Goal: Transaction & Acquisition: Purchase product/service

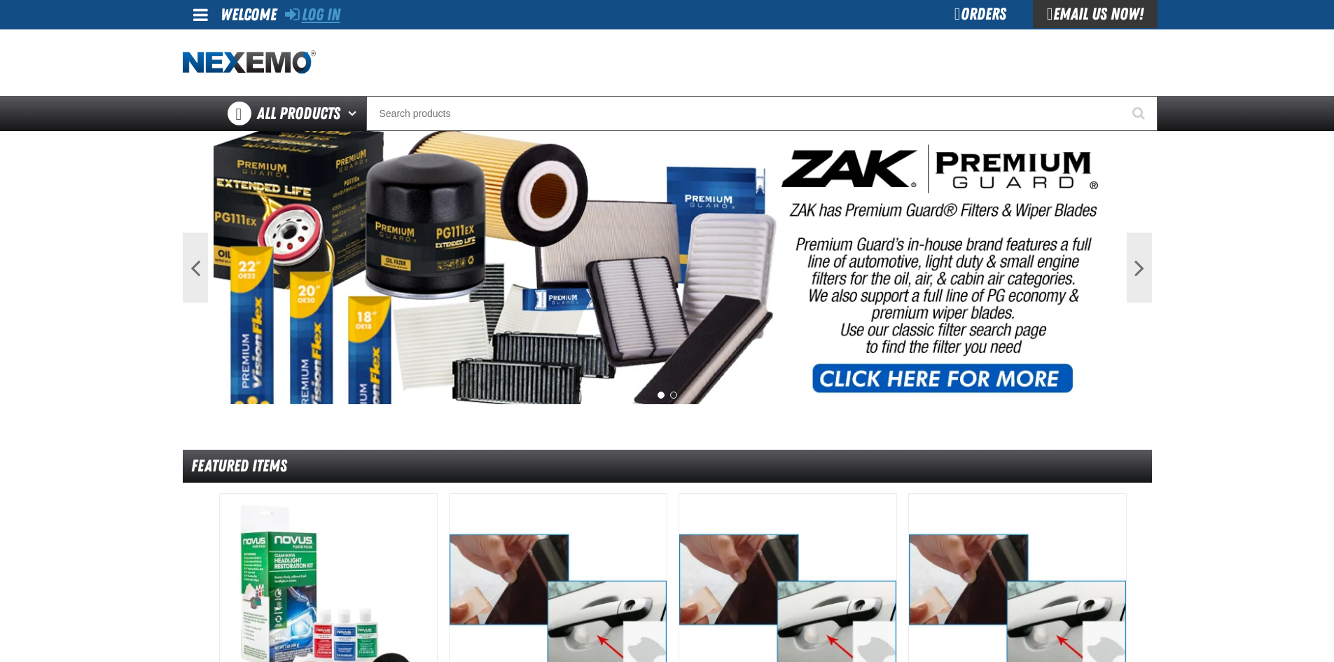
click at [320, 20] on link "Log In" at bounding box center [312, 15] width 55 height 20
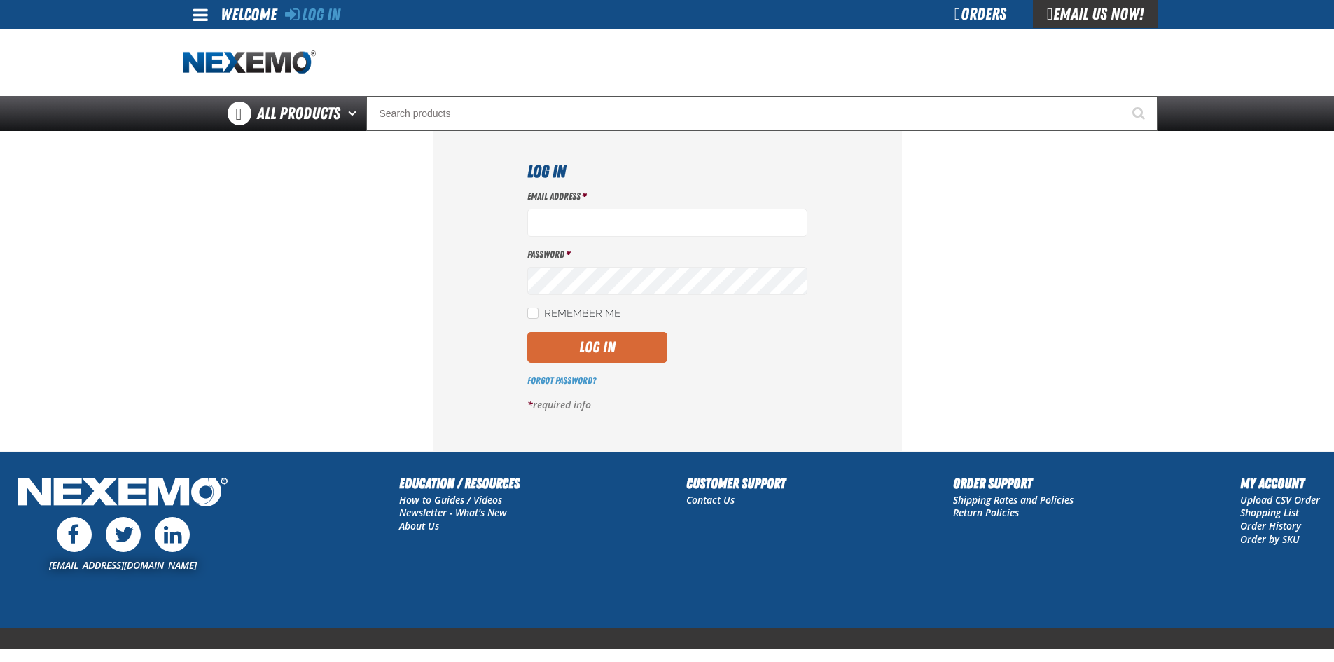
type input "cshaffer@vtaig.com"
click at [590, 356] on button "Log In" at bounding box center [597, 347] width 140 height 31
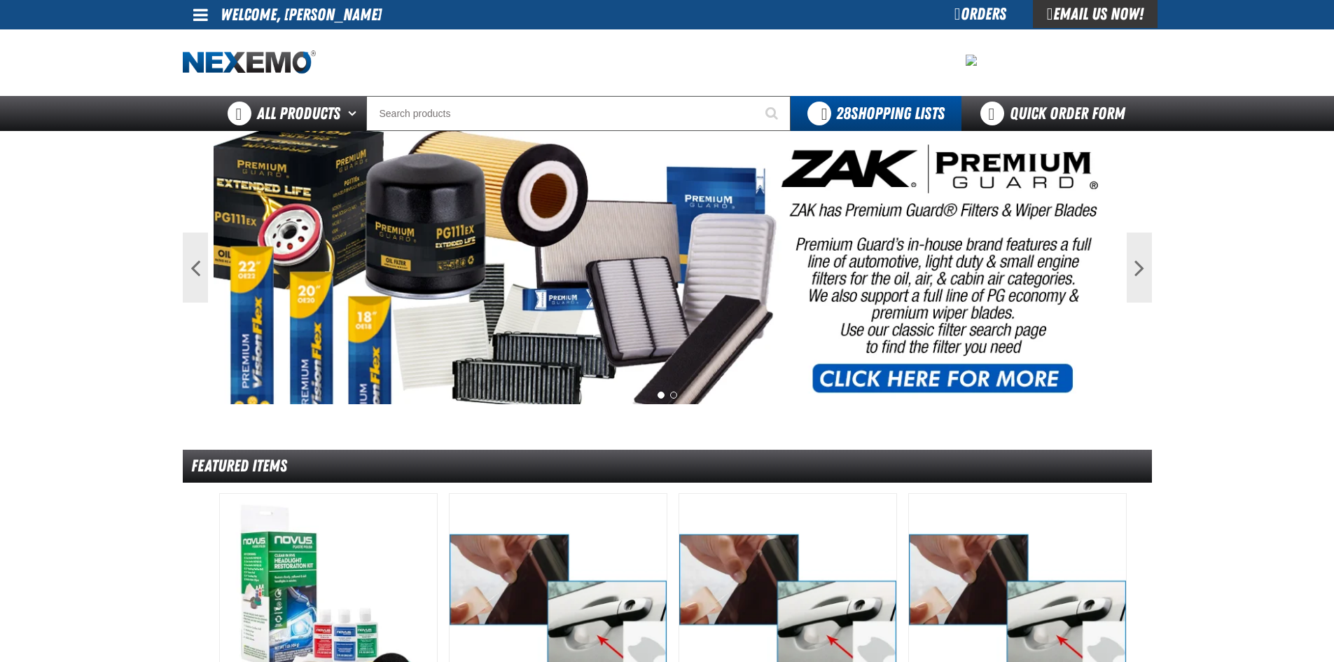
click at [950, 17] on div "Orders" at bounding box center [980, 14] width 105 height 28
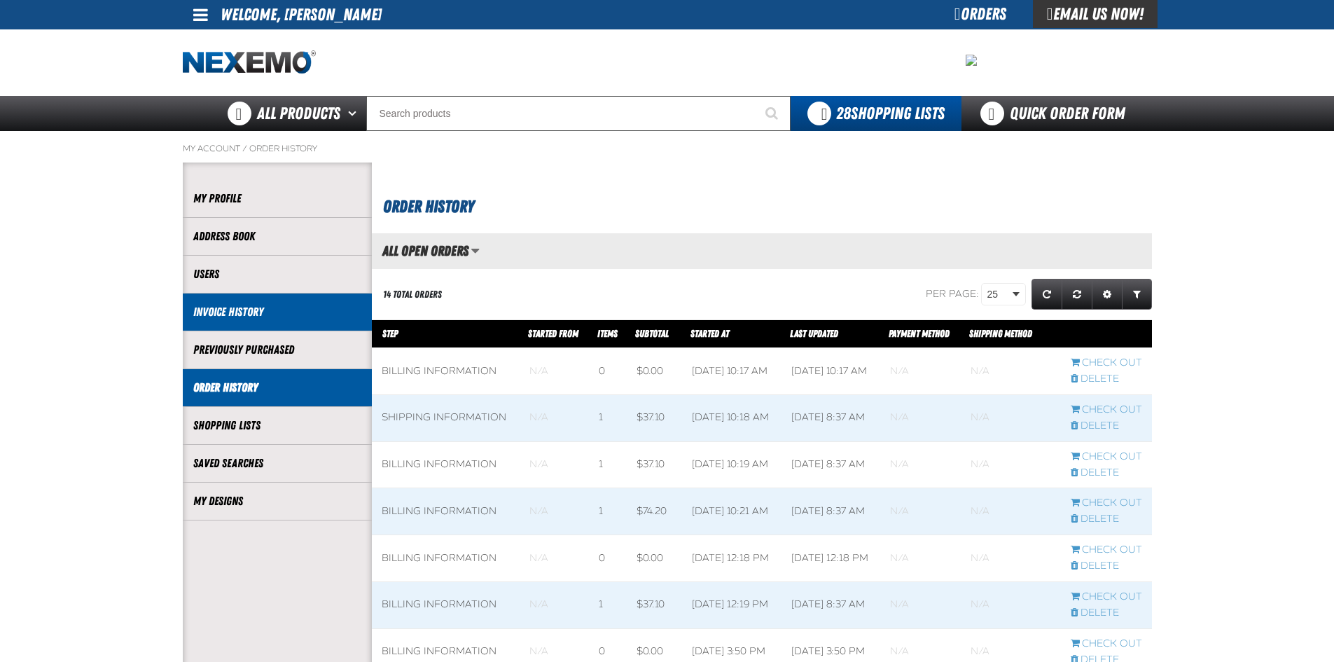
click at [251, 305] on link "Invoice History" at bounding box center [277, 312] width 168 height 16
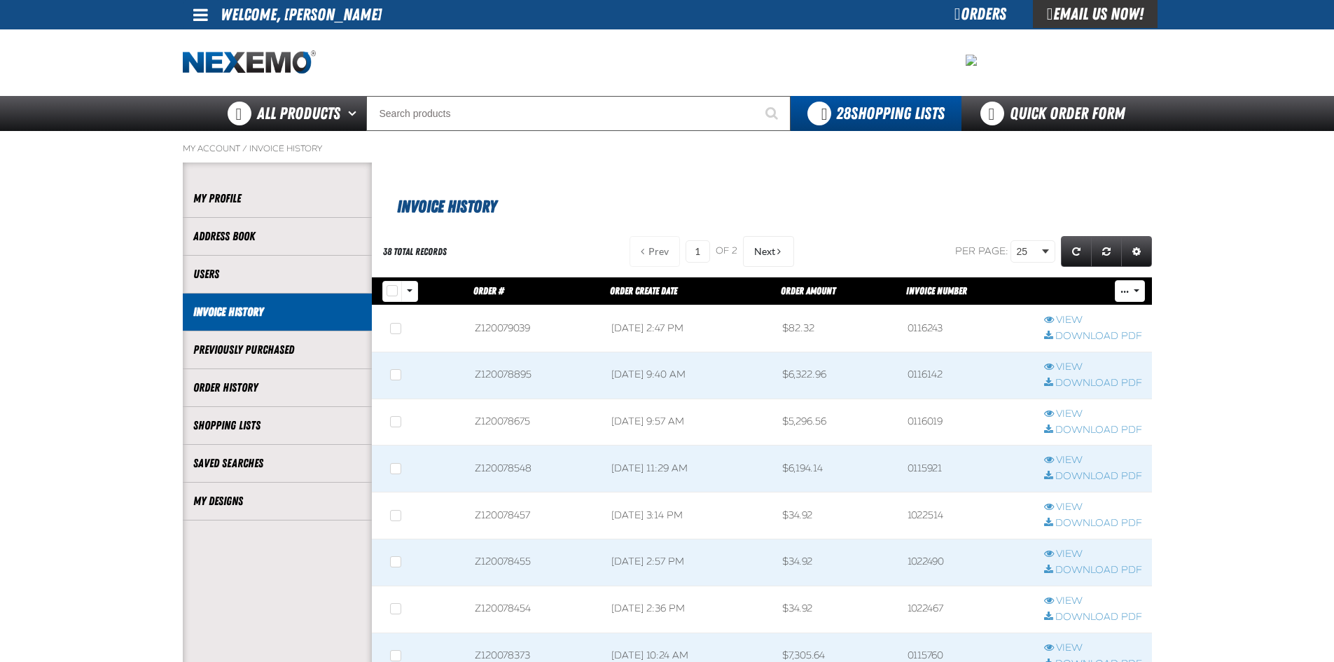
scroll to position [1, 1]
click at [1072, 368] on link "View" at bounding box center [1093, 367] width 98 height 13
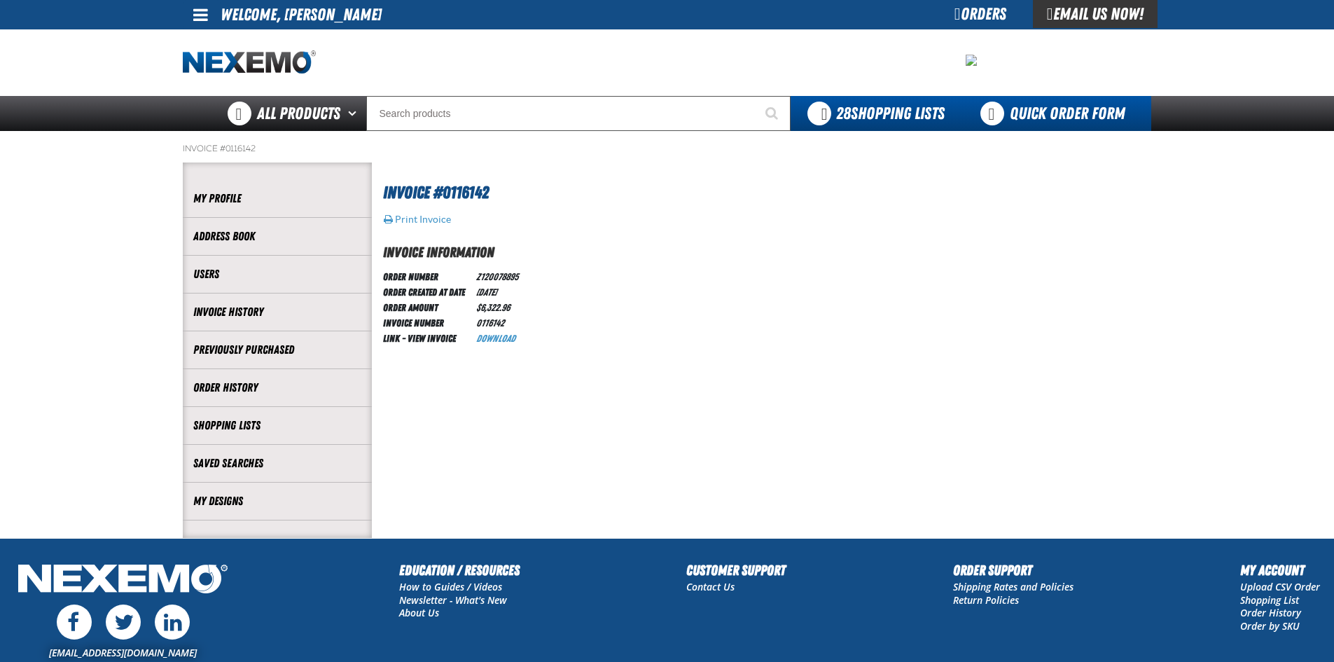
click at [1037, 113] on link "Quick Order Form" at bounding box center [1057, 113] width 190 height 35
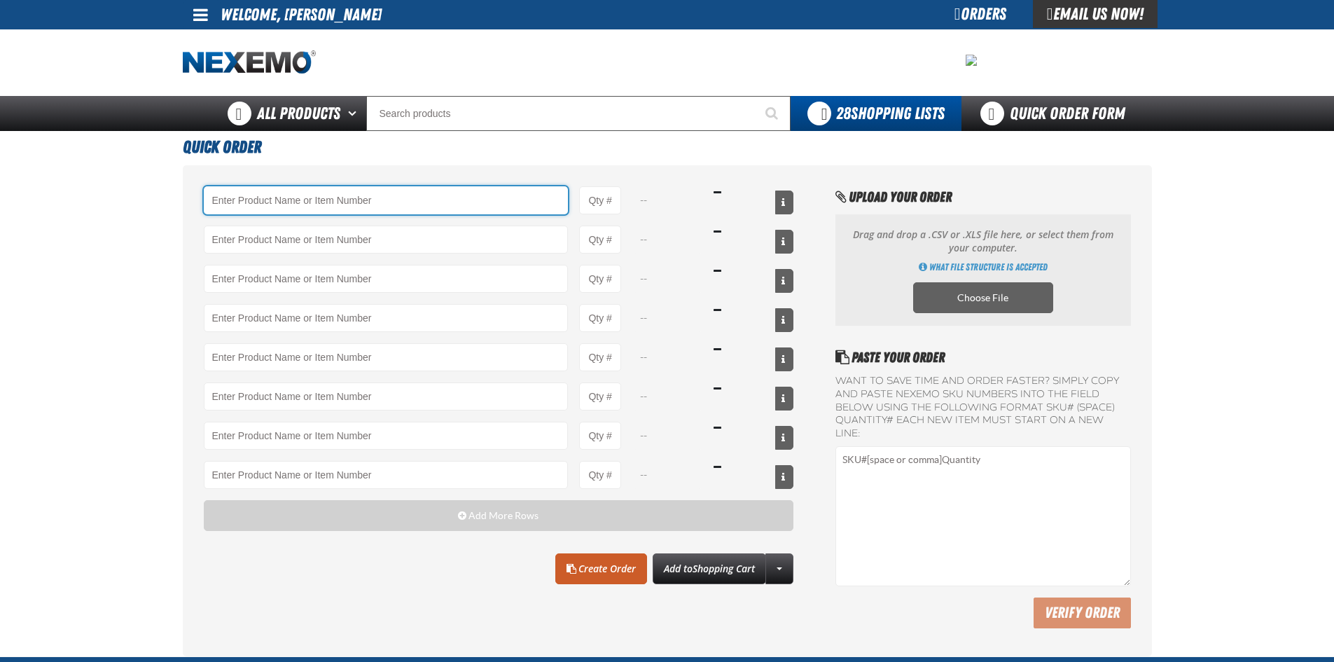
click at [262, 193] on input "Product" at bounding box center [386, 200] width 365 height 28
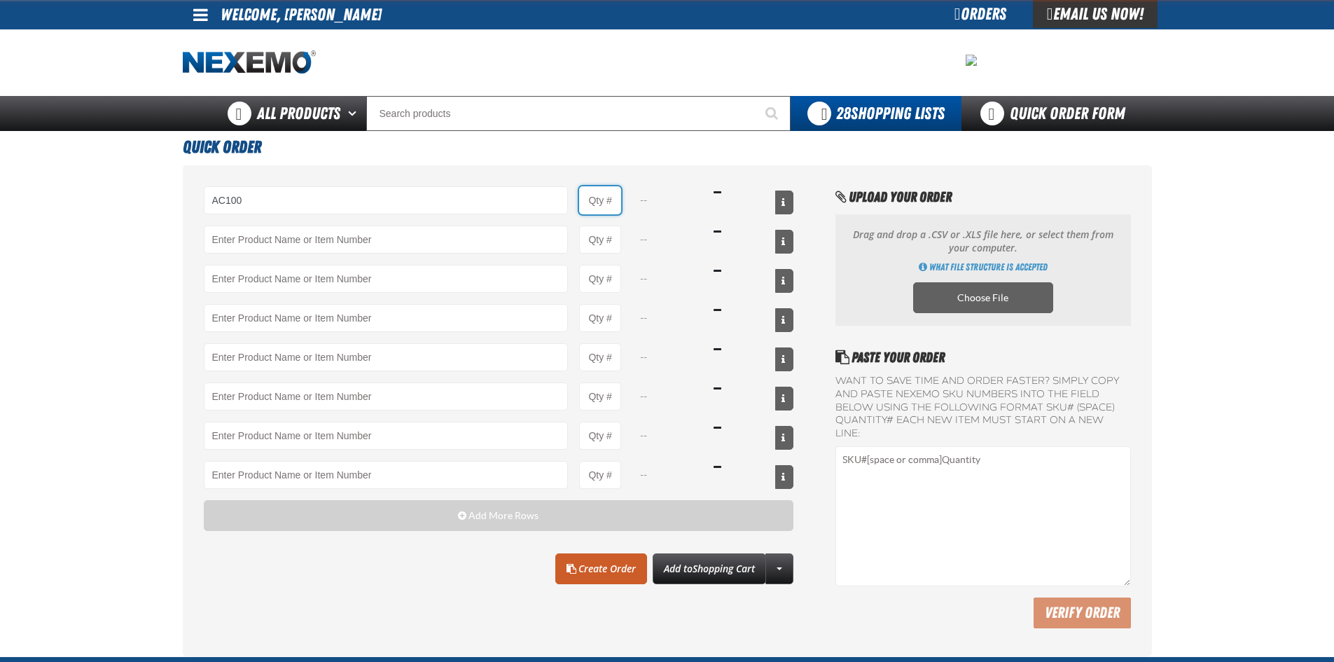
click at [605, 202] on input "Product Quantity" at bounding box center [600, 200] width 42 height 28
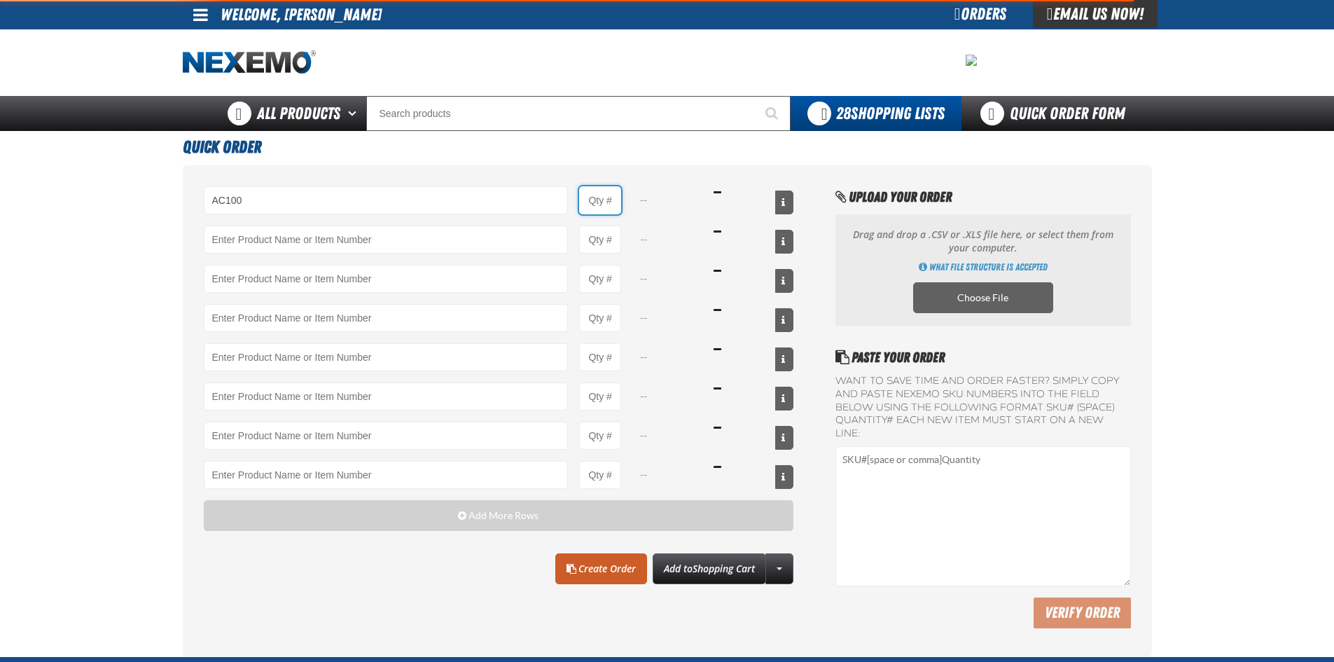
type input "AC100 - Ventilation Treatment - ZAK Products"
type input "1"
select select "can"
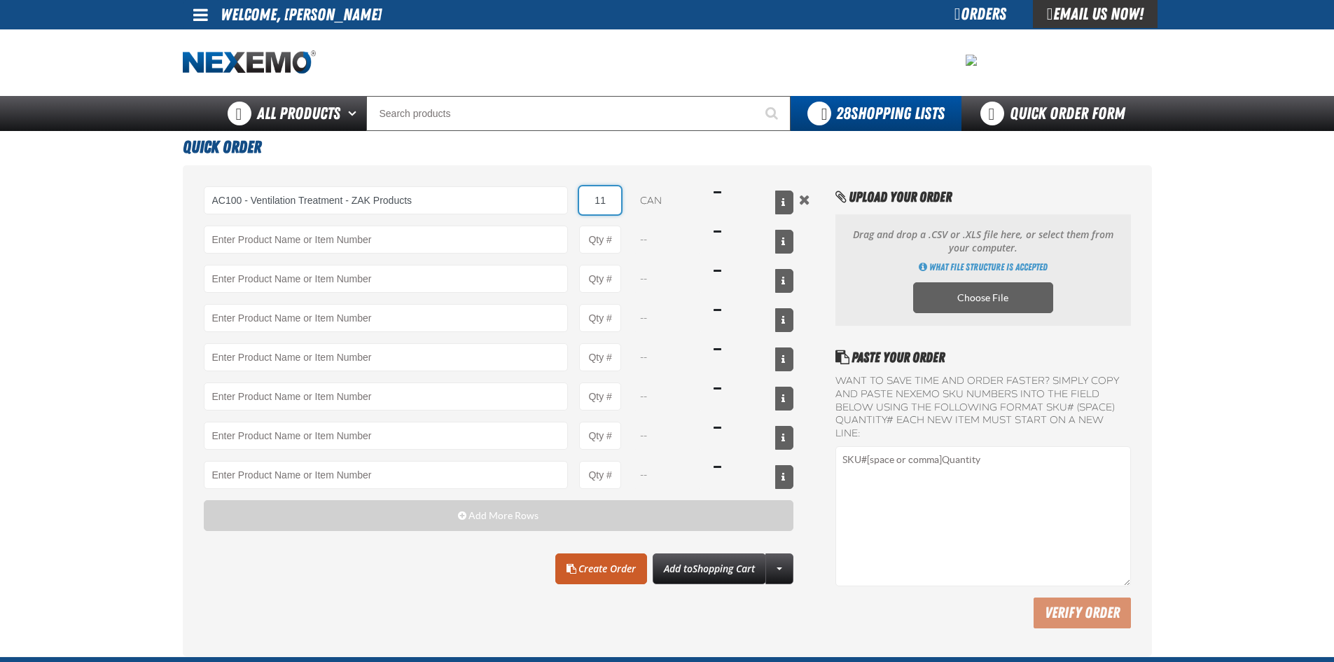
type input "1"
type input "48"
click at [668, 198] on select "can" at bounding box center [667, 200] width 70 height 28
click at [597, 197] on input "48" at bounding box center [600, 200] width 42 height 28
click at [608, 200] on input "48" at bounding box center [600, 200] width 42 height 28
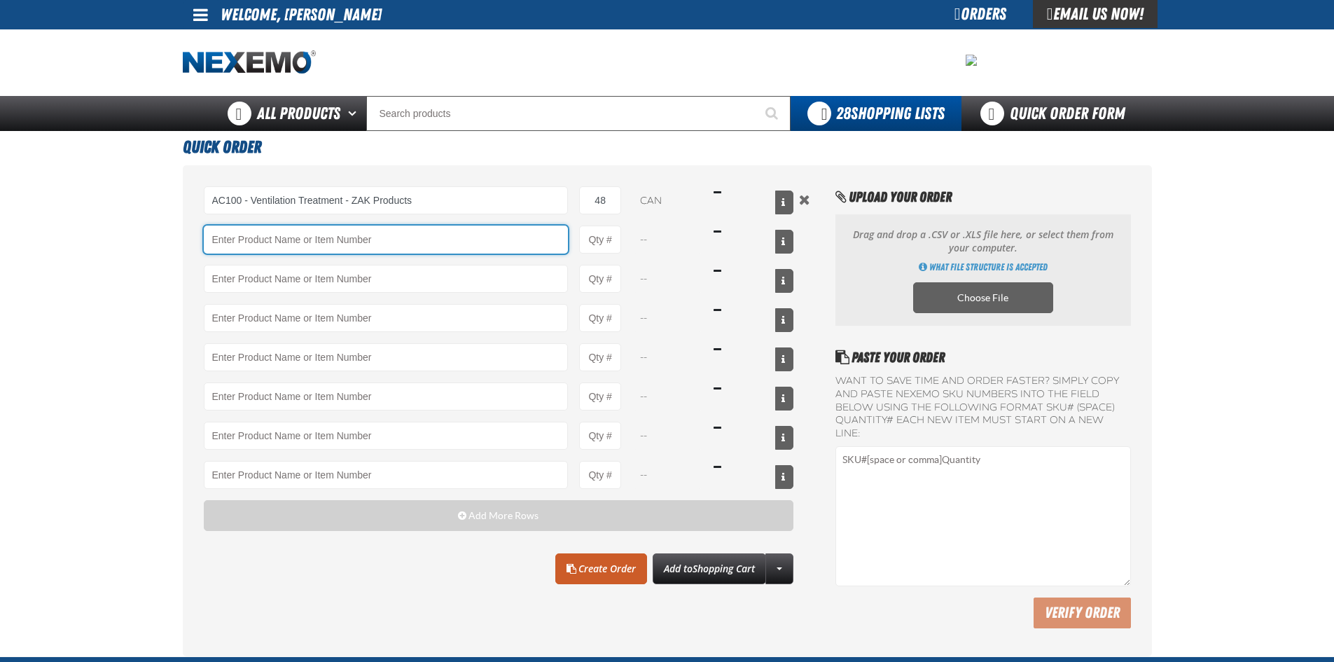
click at [312, 228] on input "Product" at bounding box center [386, 240] width 365 height 28
click at [266, 240] on input "Product" at bounding box center [386, 240] width 365 height 28
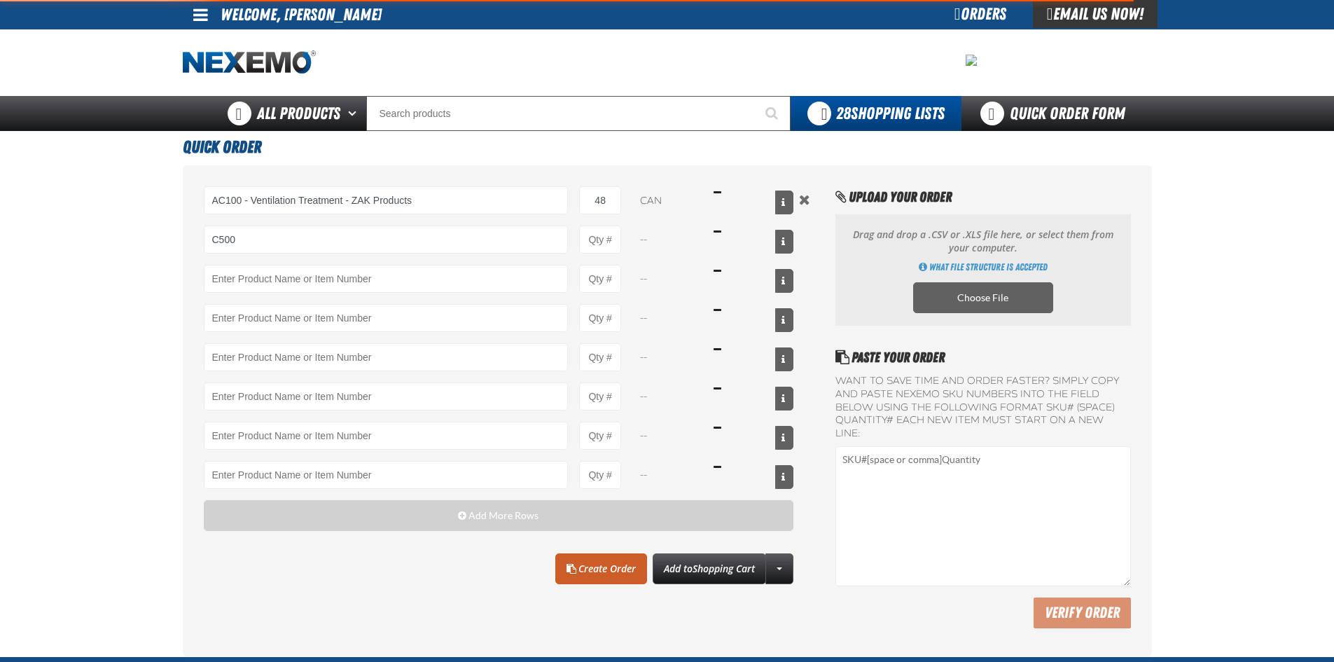
type input "C500 - Synthetic Engine Oil Booster - ZAK Products"
type input "1"
select select "bottle"
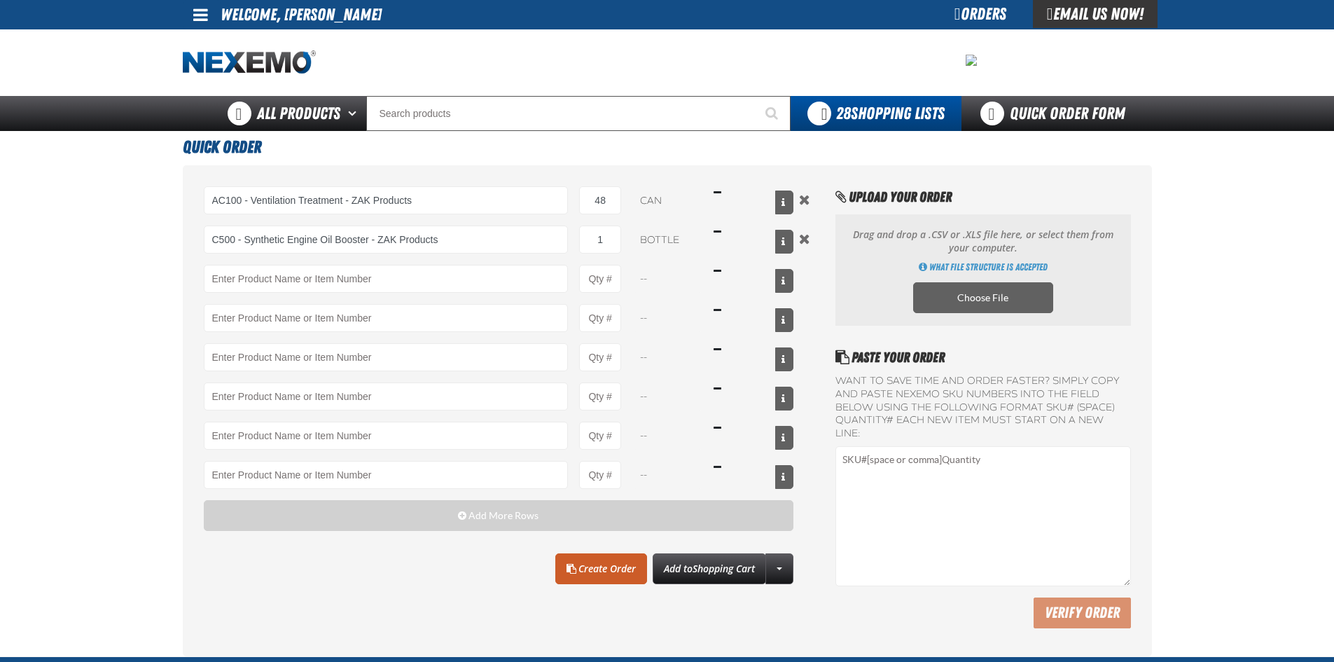
click at [102, 353] on main "Quick Order AC100 - Ventilation Treatment - ZAK Products AC100 - Ventilation Tr…" at bounding box center [667, 393] width 1334 height 525
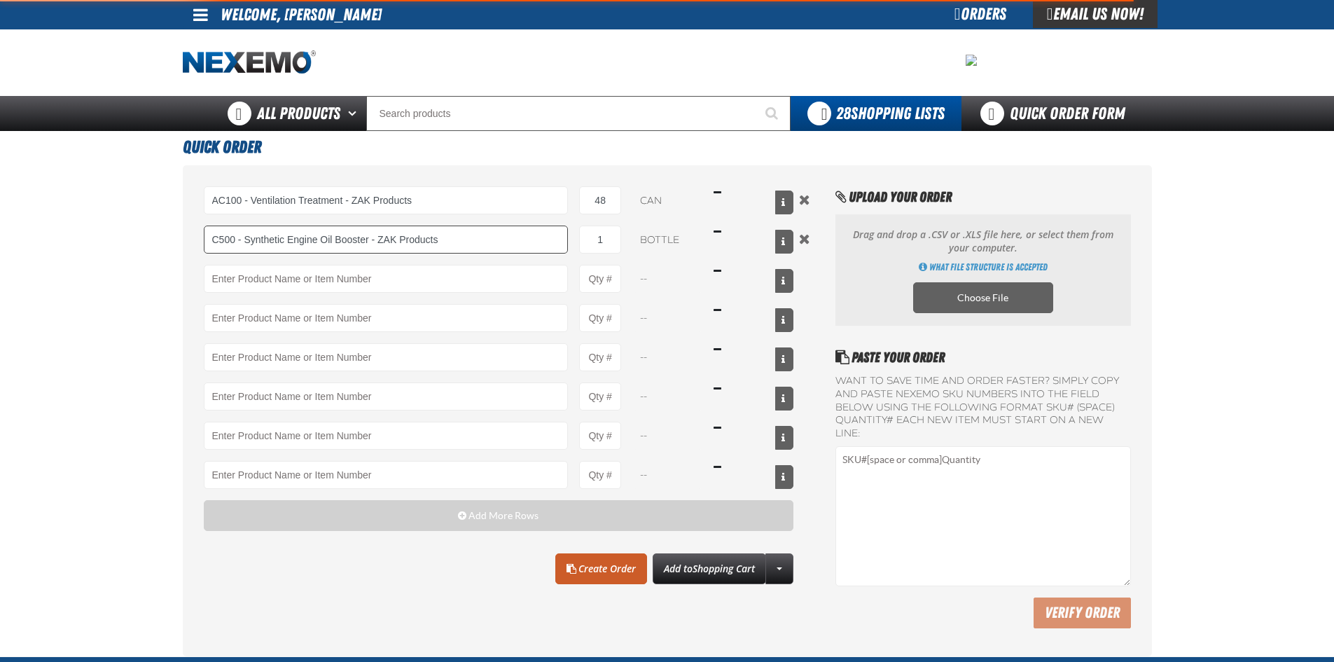
type input "C500 - Synthetic Engine Oil Booster - ZAK Products"
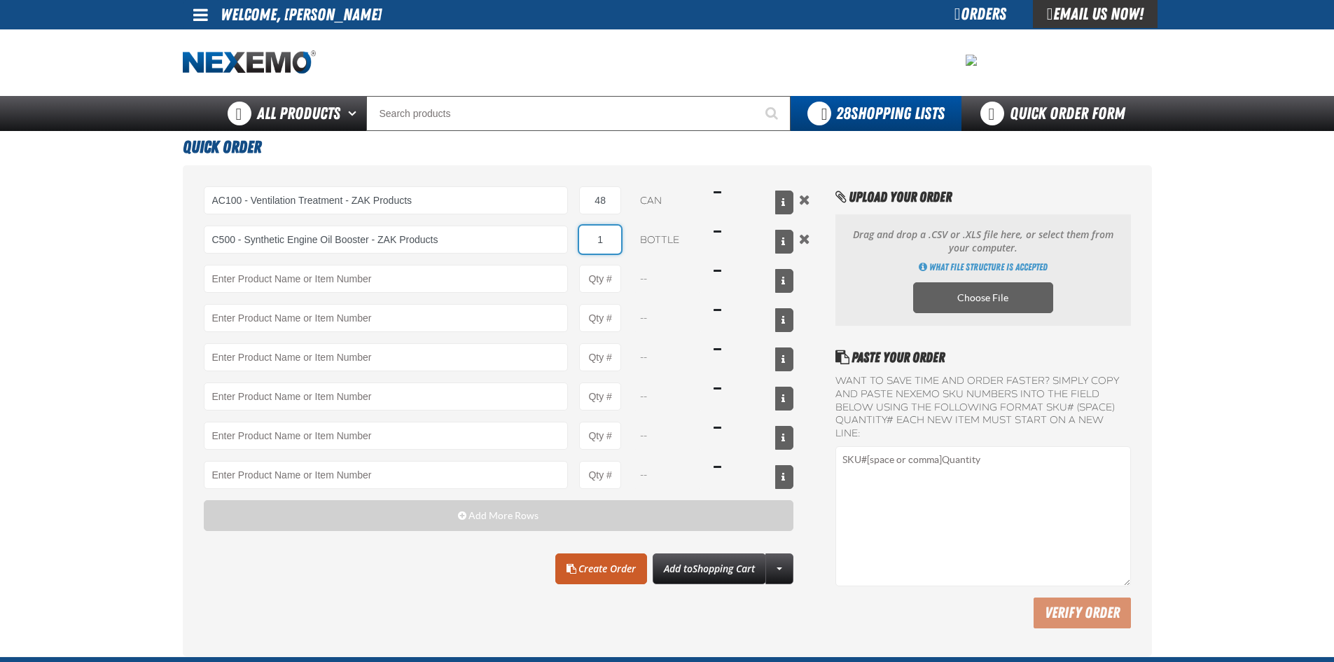
drag, startPoint x: 611, startPoint y: 239, endPoint x: 587, endPoint y: 237, distance: 23.9
click at [587, 237] on input "1" at bounding box center [600, 240] width 42 height 28
type input "96"
click at [123, 277] on main "Quick Order AC100 - Ventilation Treatment - ZAK Products AC100 - Ventilation Tr…" at bounding box center [667, 393] width 1334 height 525
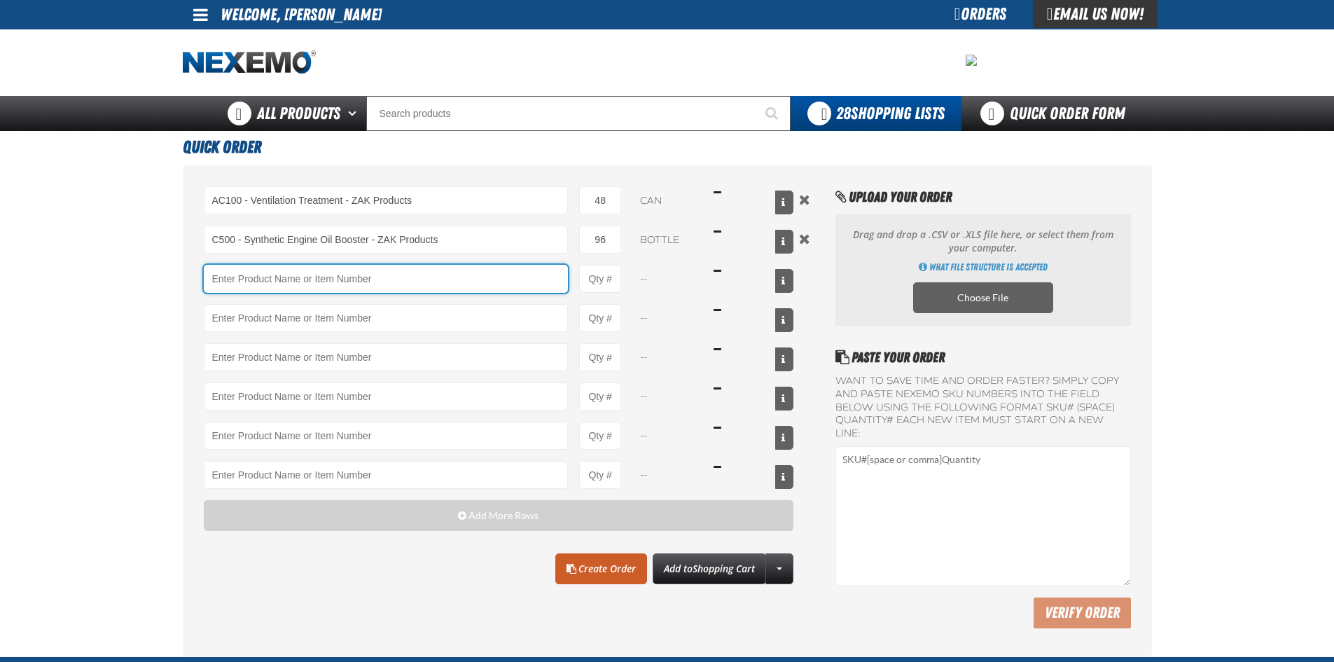
click at [289, 272] on input "Product" at bounding box center [386, 279] width 365 height 28
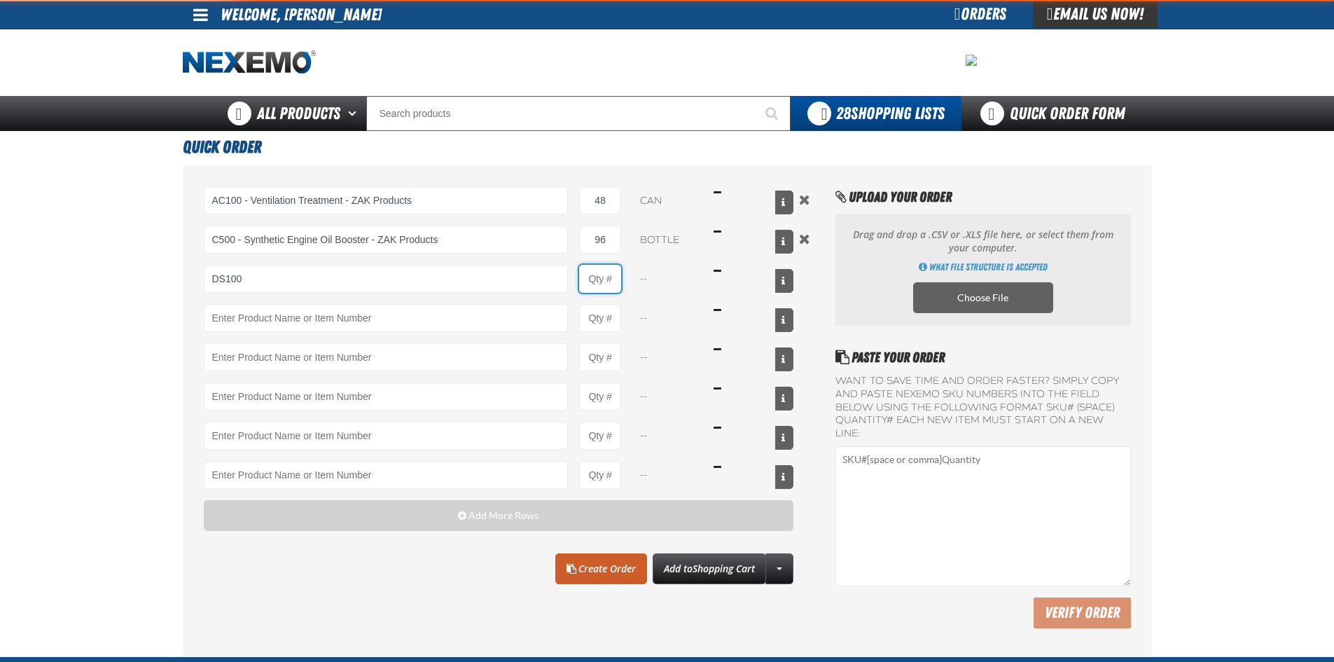
click at [594, 272] on input "Product Quantity" at bounding box center [600, 279] width 42 height 28
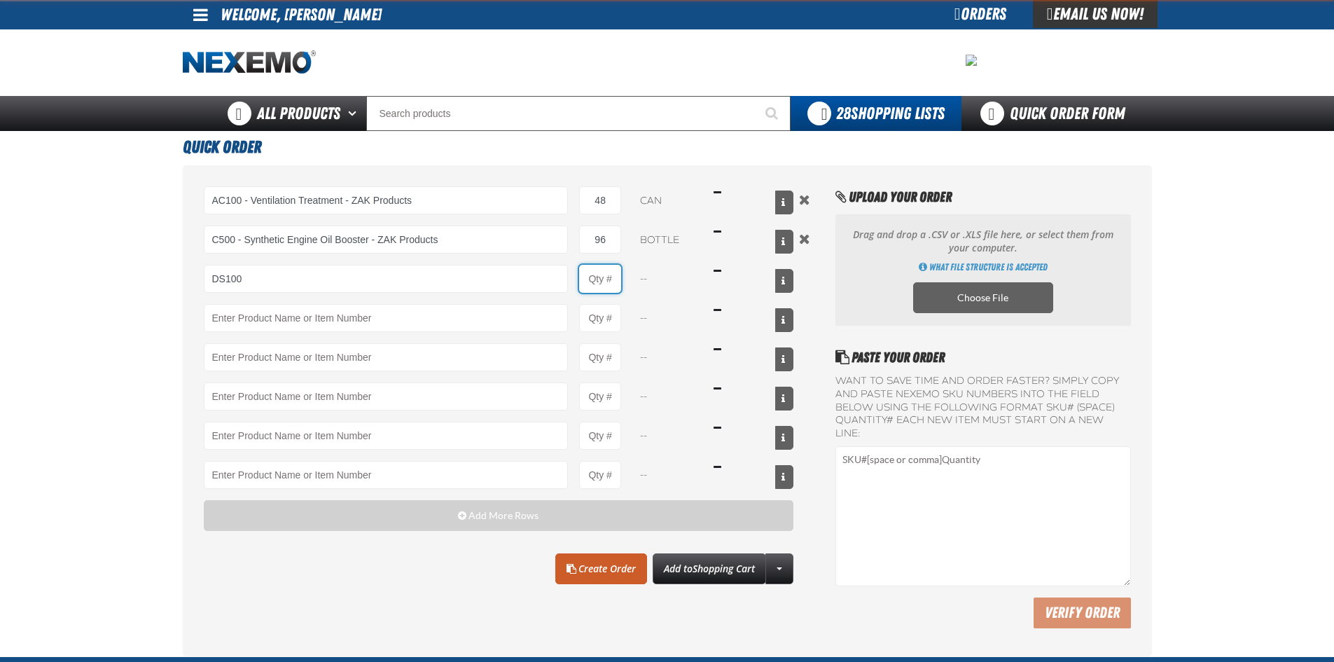
type input "DS100 - Differential Supplement - ZAK Products"
type input "1"
select select "bottle"
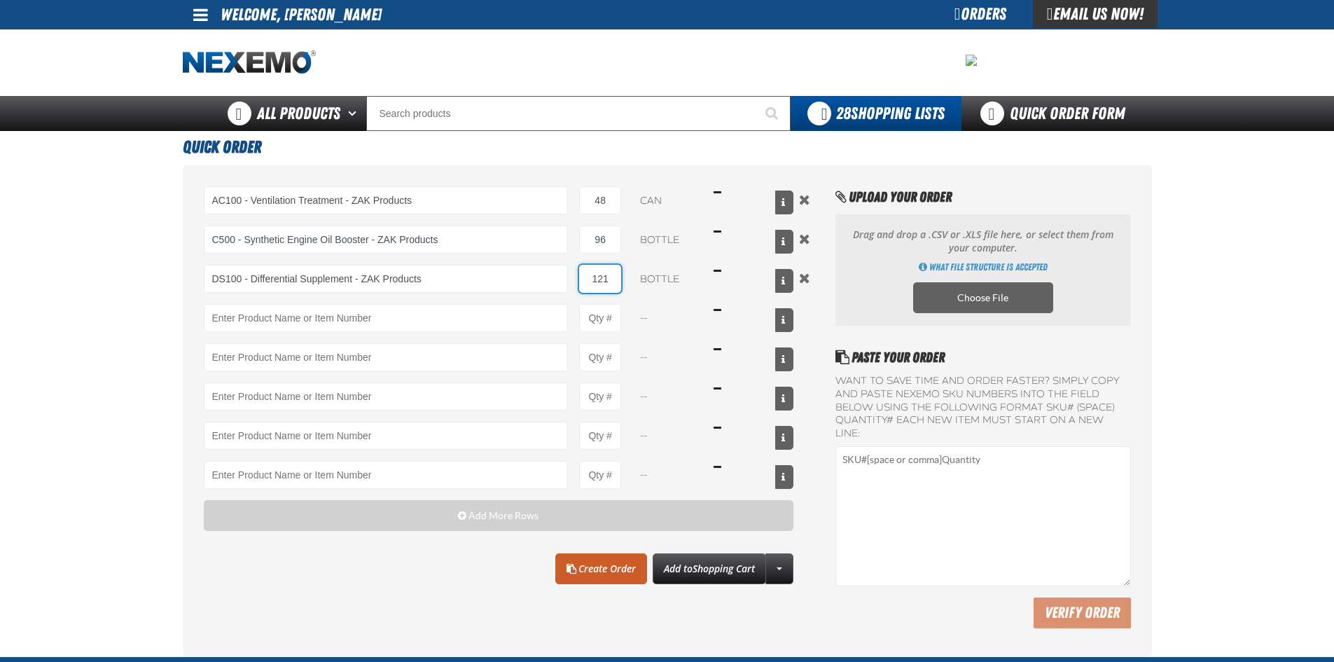
click at [618, 286] on input "121" at bounding box center [600, 279] width 42 height 28
type input "12"
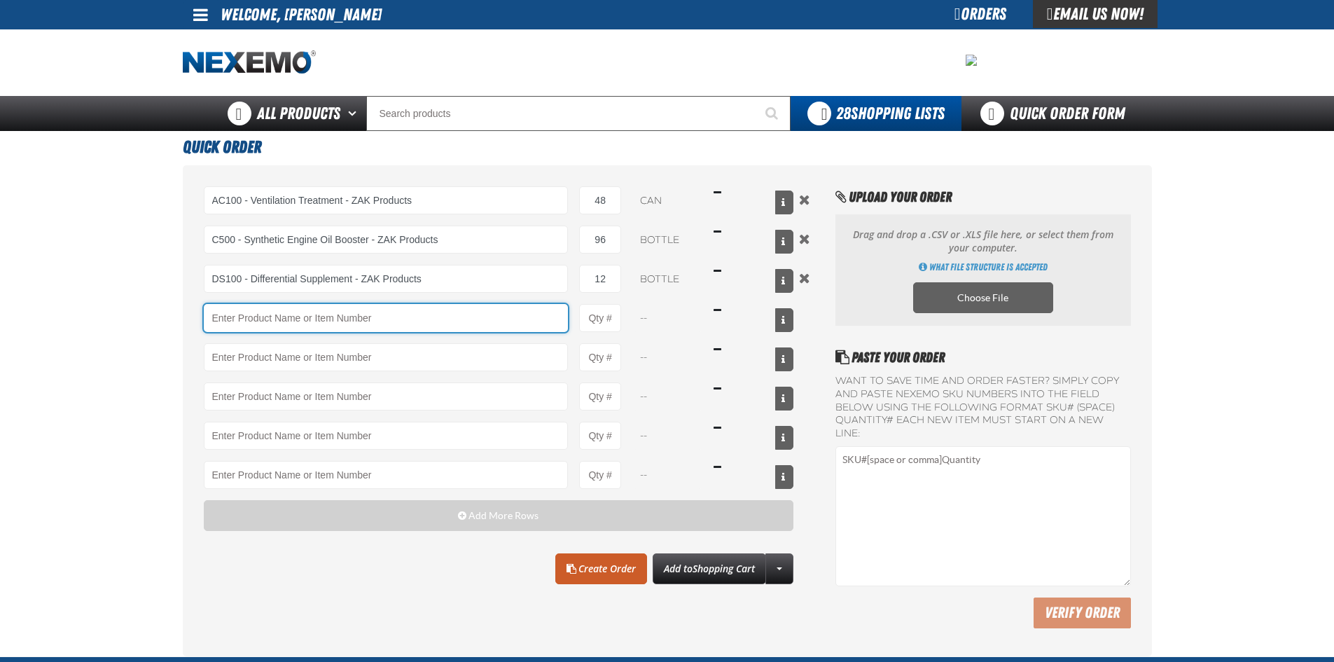
click at [328, 316] on input "Product" at bounding box center [386, 318] width 365 height 28
click at [272, 310] on input "Product" at bounding box center [386, 318] width 365 height 28
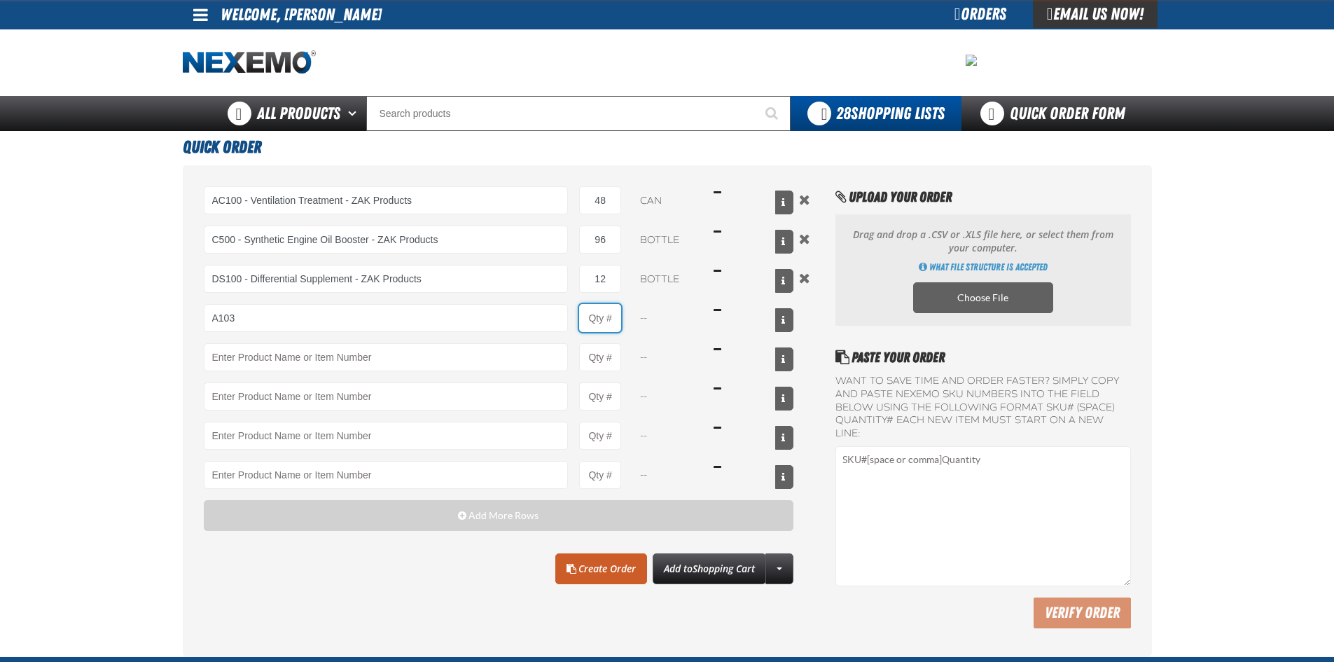
click at [616, 319] on input "Product Quantity" at bounding box center [600, 318] width 42 height 28
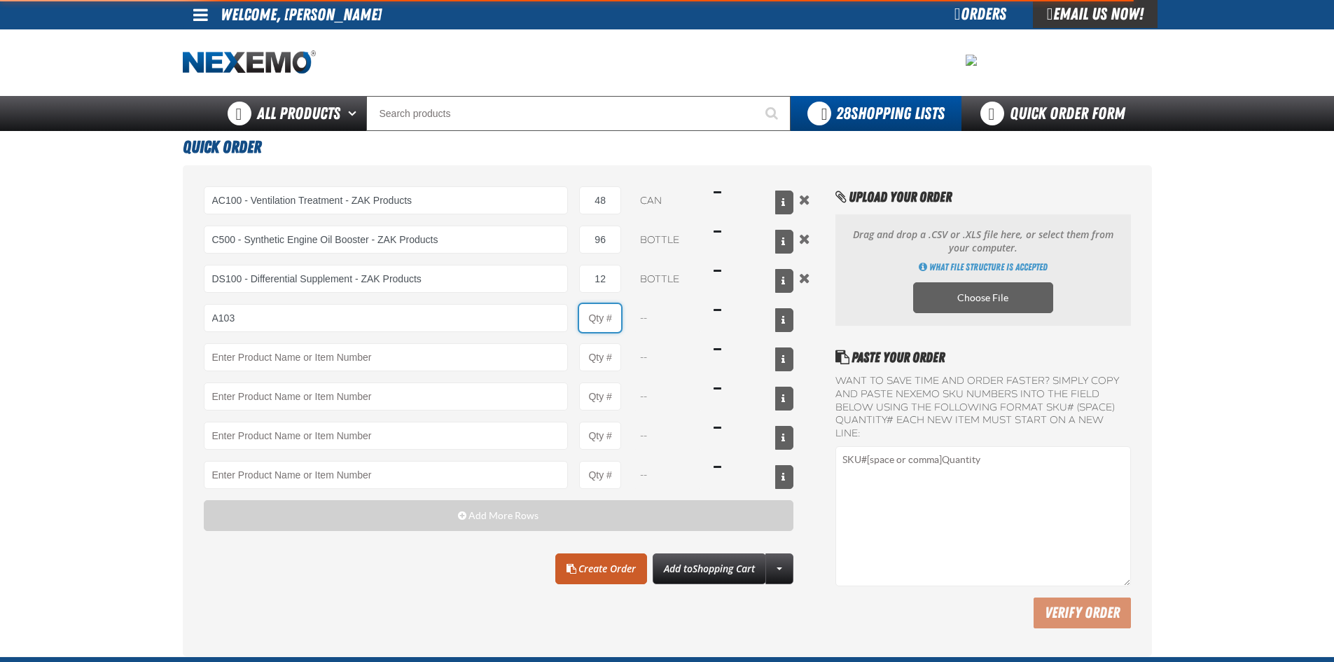
type input "A103 - Throttle Body and Intake Cleaner - ZAK Products"
type input "1"
select select "can"
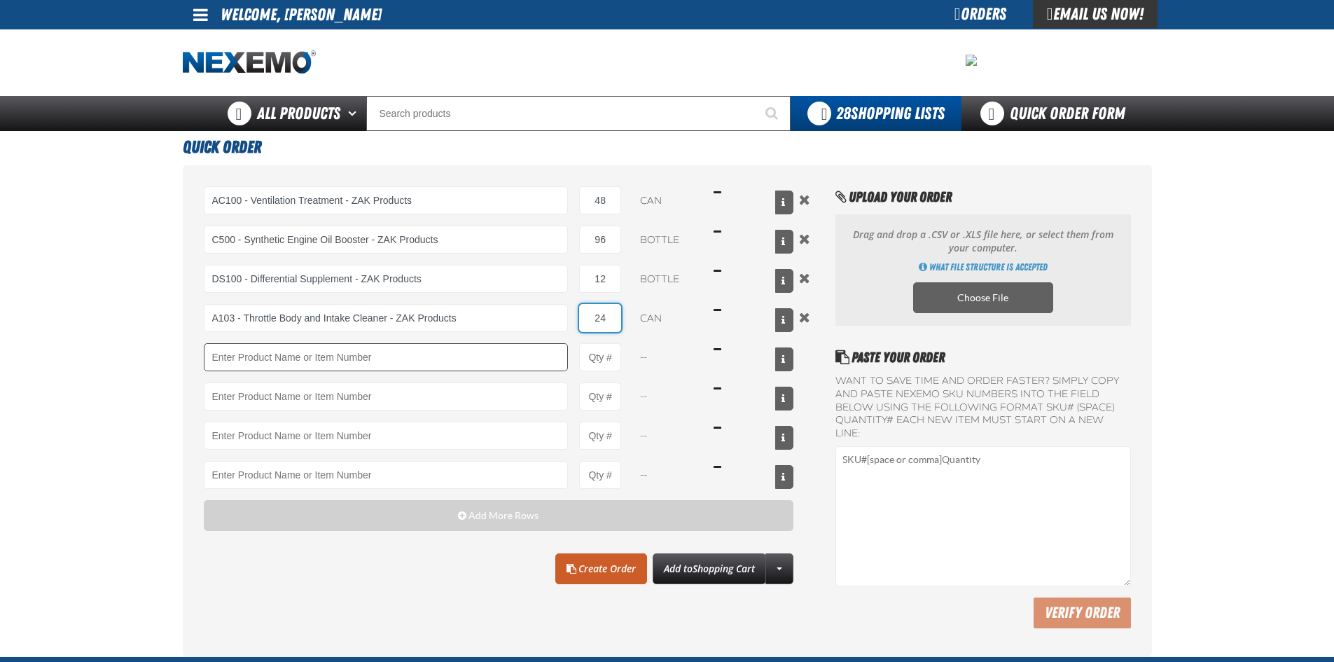
type input "24"
click at [315, 362] on input "Product" at bounding box center [386, 357] width 365 height 28
click at [96, 379] on main "Quick Order AC100 - Ventilation Treatment - ZAK Products AC100 - Ventilation Tr…" at bounding box center [667, 393] width 1334 height 525
click at [279, 353] on input "Product" at bounding box center [386, 357] width 365 height 28
paste input "B304"
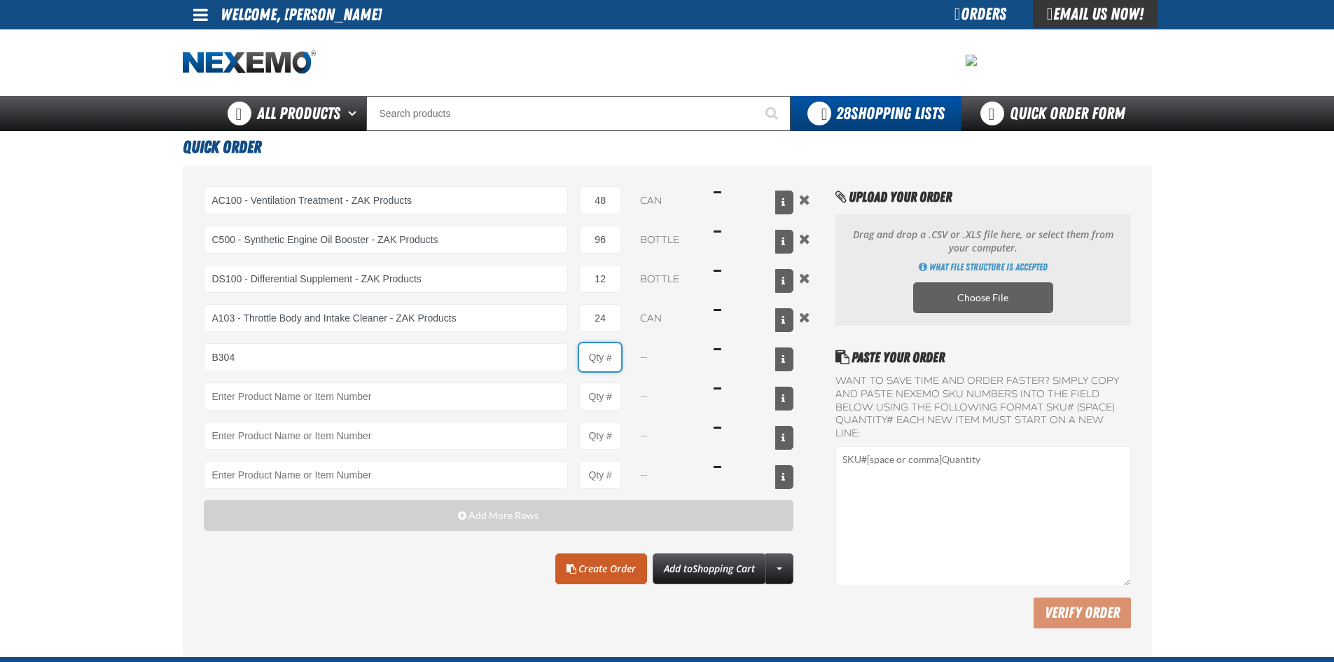
click at [593, 354] on input "Product Quantity" at bounding box center [600, 357] width 42 height 28
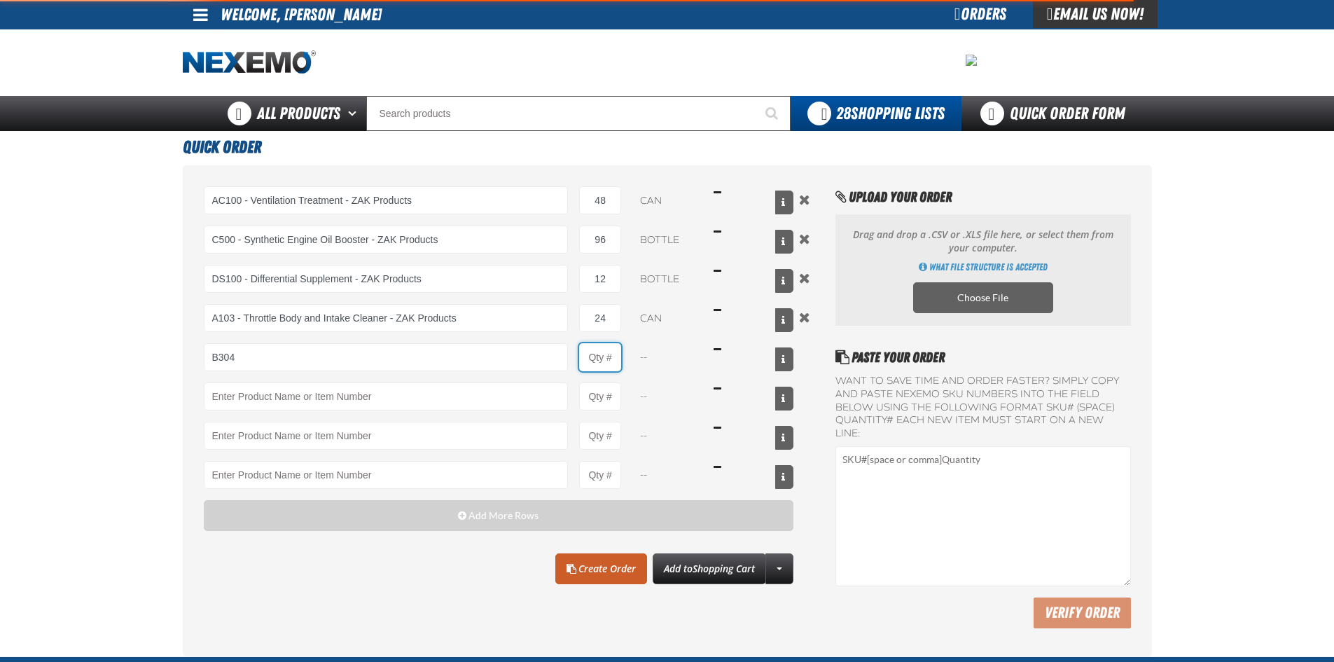
type input "B304 - Battery Service Kit - Cleaner &amp; Protector with Anti-Corrosion Pads -…"
type input "1"
select select "kit"
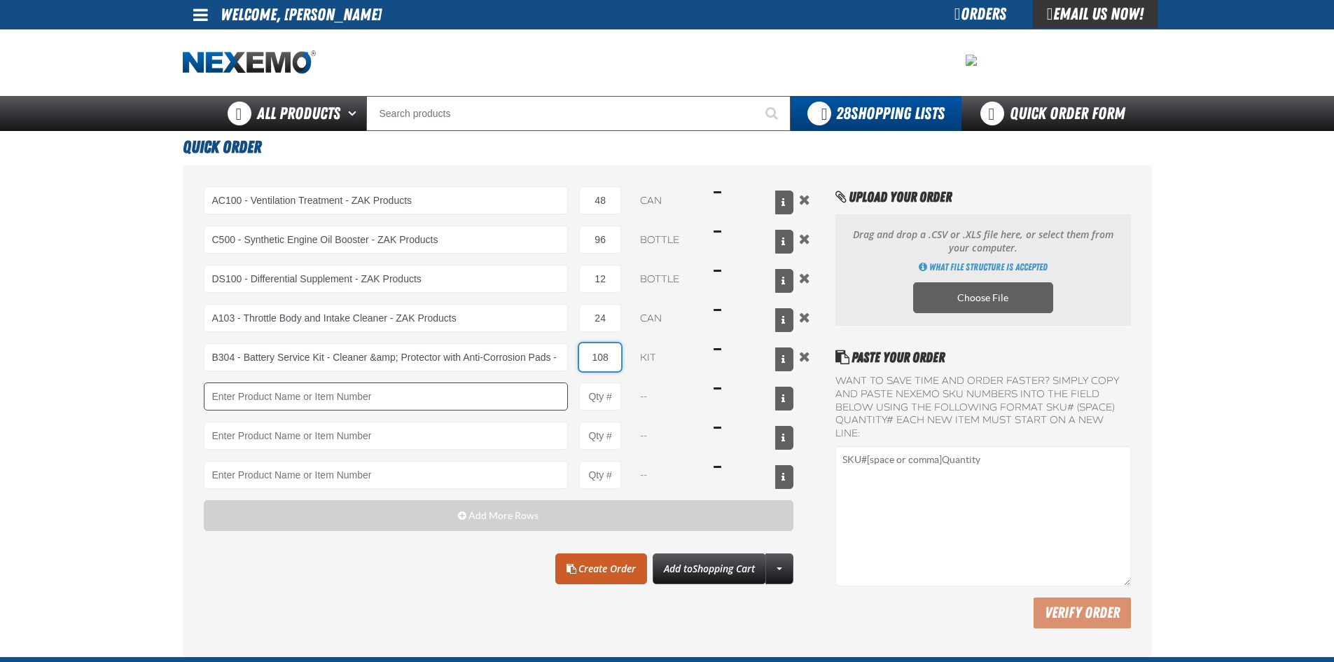
type input "108"
click at [364, 399] on input "Product" at bounding box center [386, 396] width 365 height 28
click at [274, 399] on input "Product" at bounding box center [386, 396] width 365 height 28
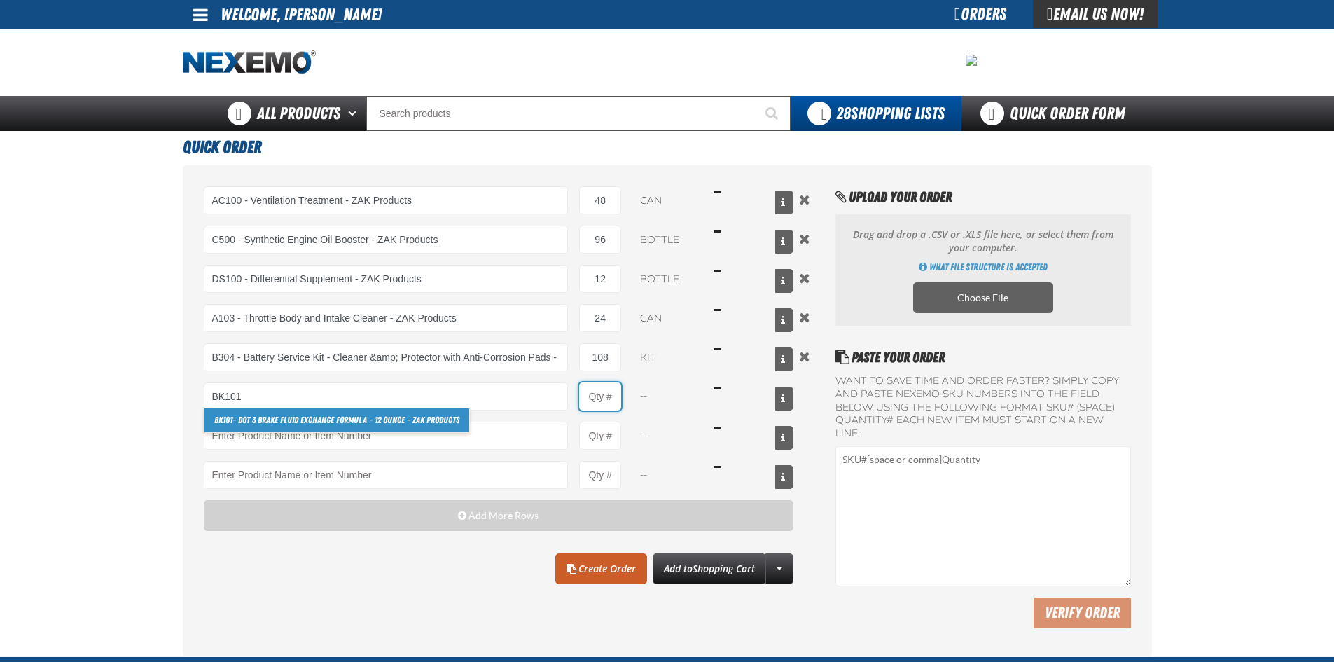
click at [614, 394] on input "Product Quantity" at bounding box center [600, 396] width 42 height 28
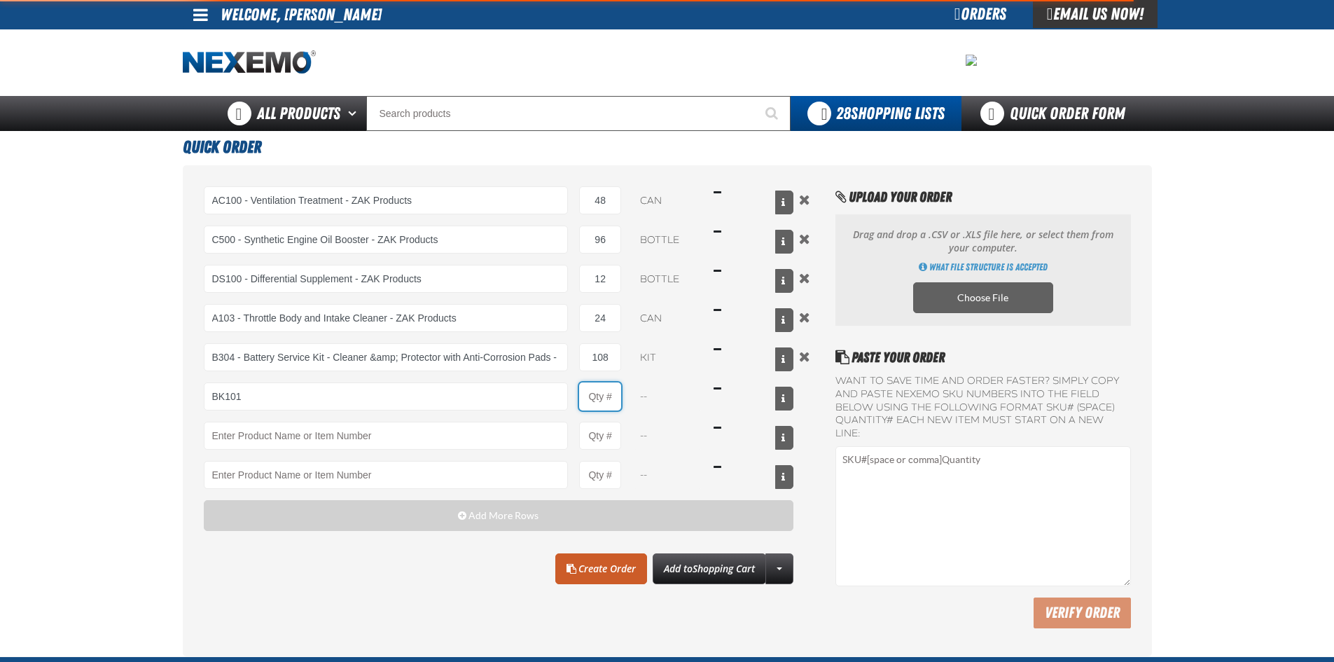
type input "BK101 - DOT 3 Brake Fluid Exchange Formula - 12 Ounce - ZAK Products"
type input "1"
select select "bottle"
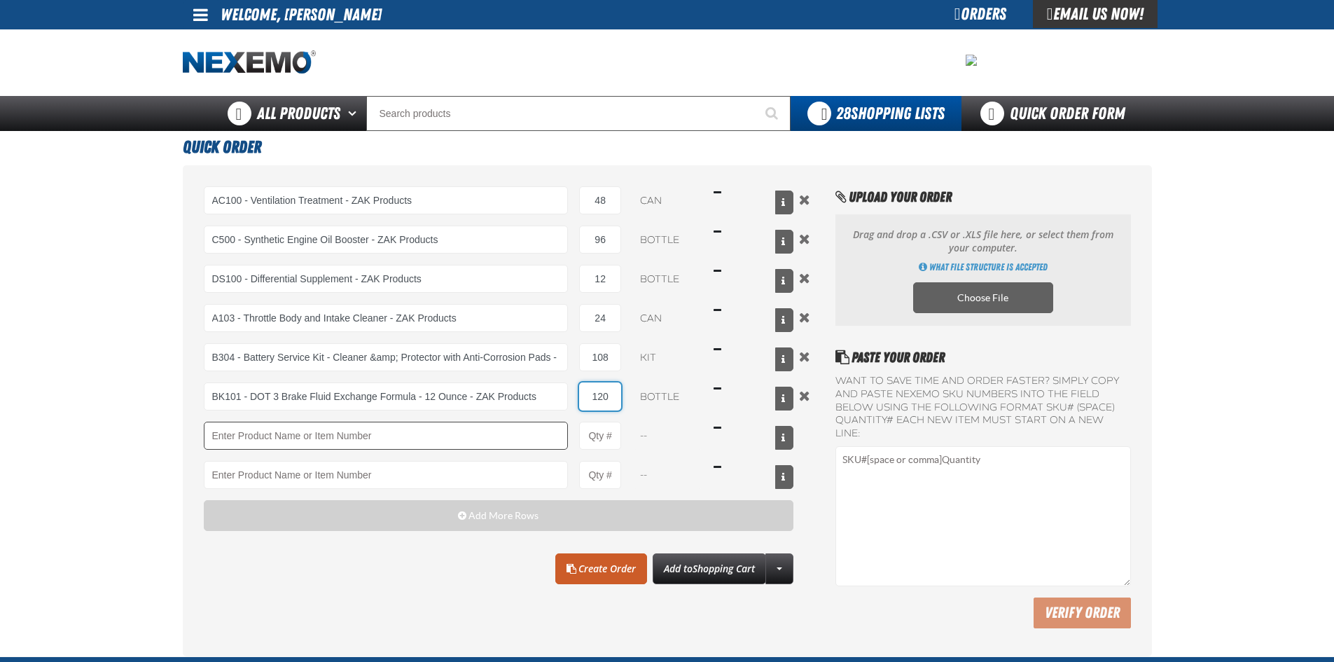
type input "120"
click at [401, 431] on input "Product" at bounding box center [386, 436] width 365 height 28
click at [269, 436] on input "Product" at bounding box center [386, 436] width 365 height 28
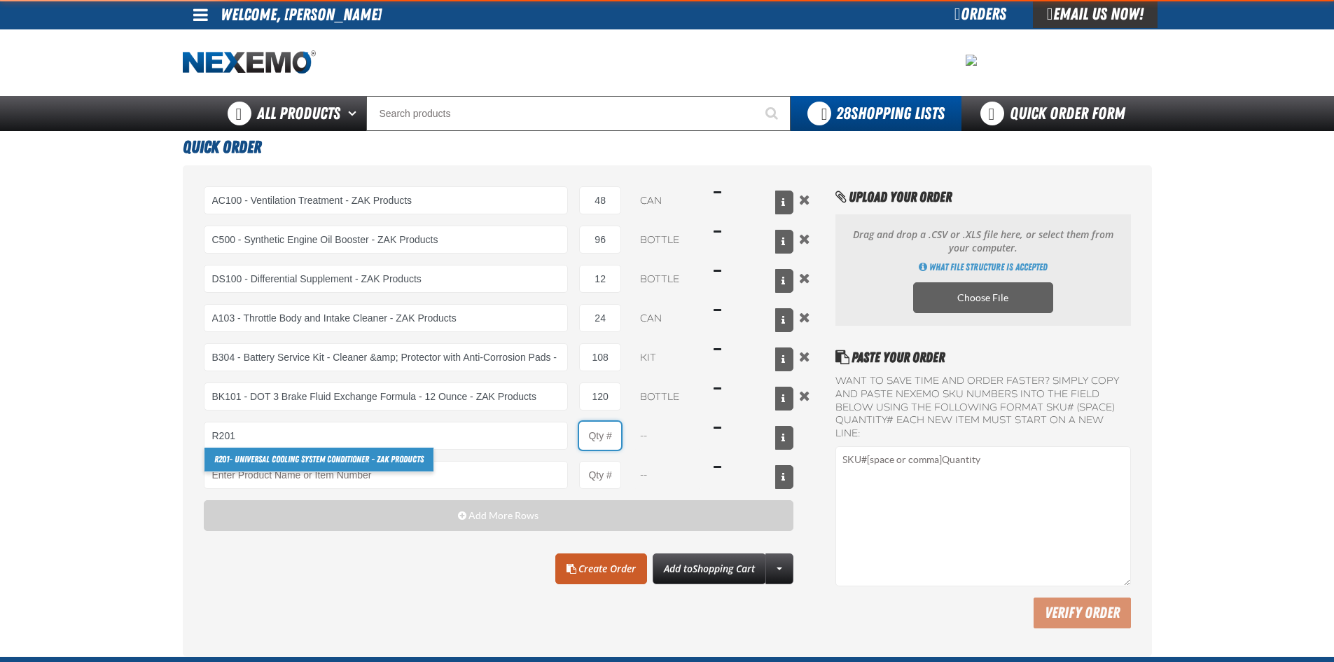
click at [599, 428] on input "Product Quantity" at bounding box center [600, 436] width 42 height 28
type input "R201 - Universal Cooling System Conditioner - ZAK Products"
type input "1"
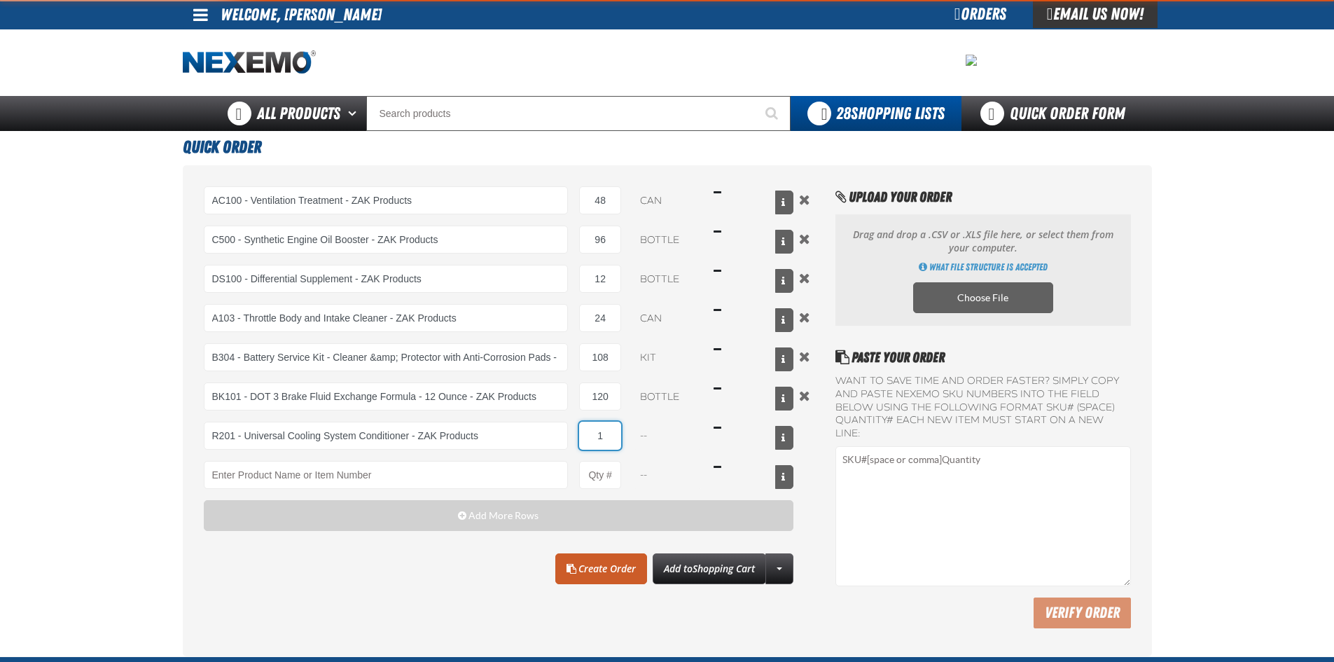
select select "bottle"
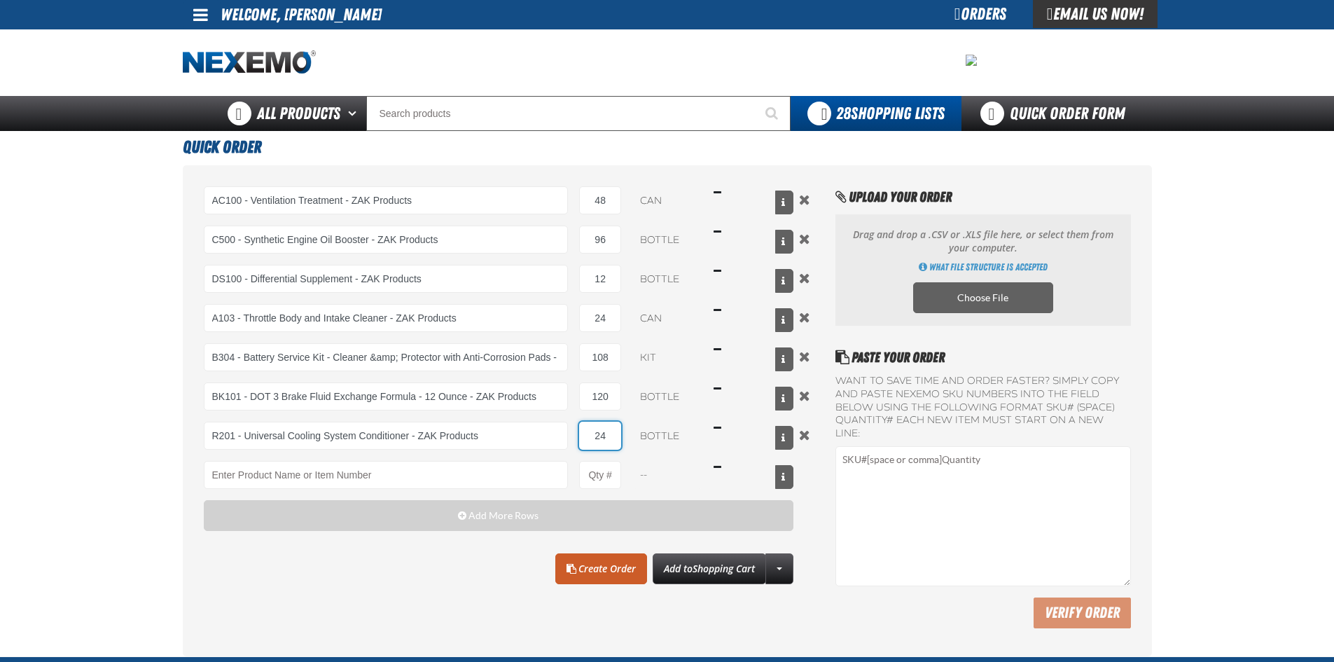
type input "2"
click at [387, 561] on div "Clear All Create Order Add to Shopping Cart Create New Shopping List Add to Sho…" at bounding box center [499, 568] width 590 height 31
drag, startPoint x: 615, startPoint y: 441, endPoint x: 584, endPoint y: 436, distance: 31.2
click at [584, 436] on input "12" at bounding box center [600, 436] width 42 height 28
type input "24"
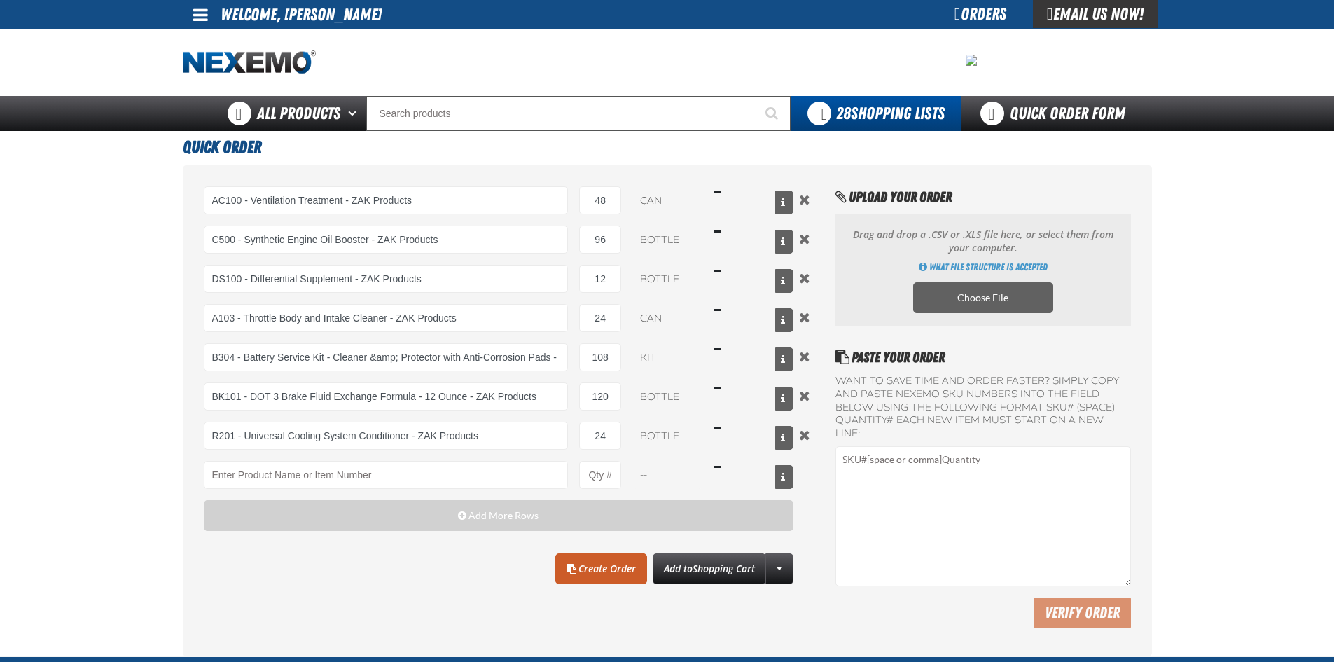
click at [408, 578] on div "Clear All Create Order Add to Shopping Cart Create New Shopping List Add to Sho…" at bounding box center [499, 568] width 590 height 31
click at [335, 475] on input "Product" at bounding box center [386, 475] width 365 height 28
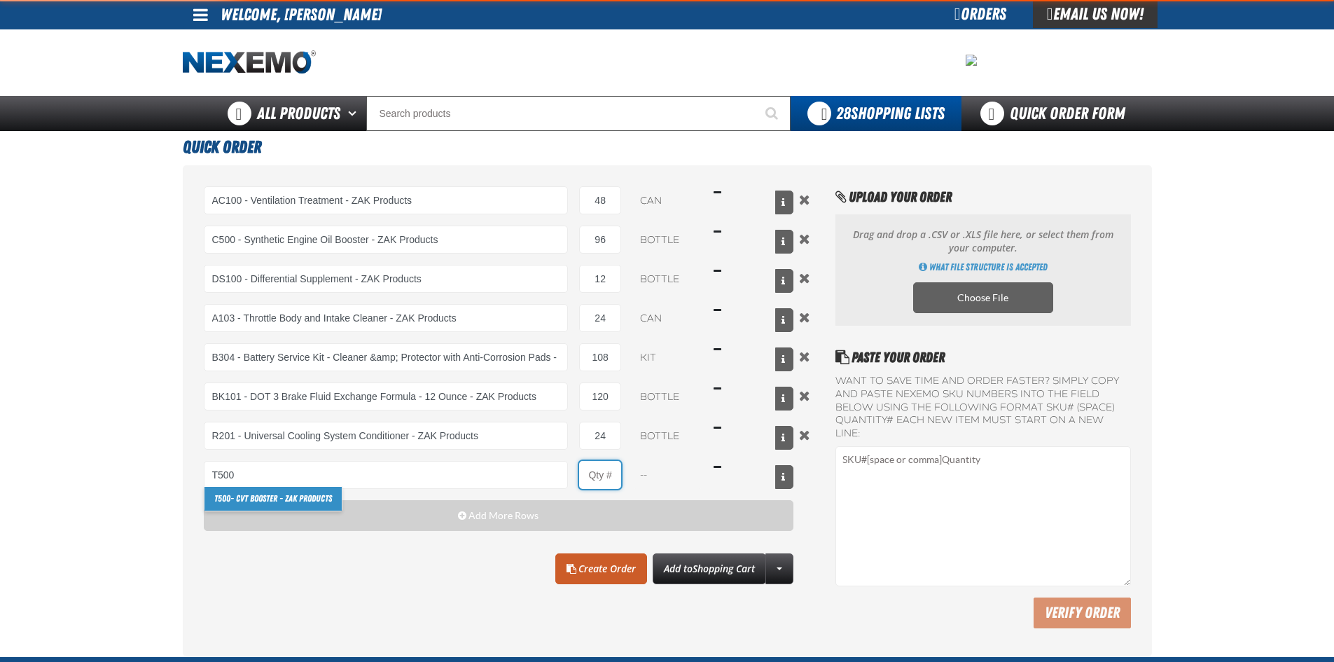
click at [599, 471] on input "Product Quantity" at bounding box center [600, 475] width 42 height 28
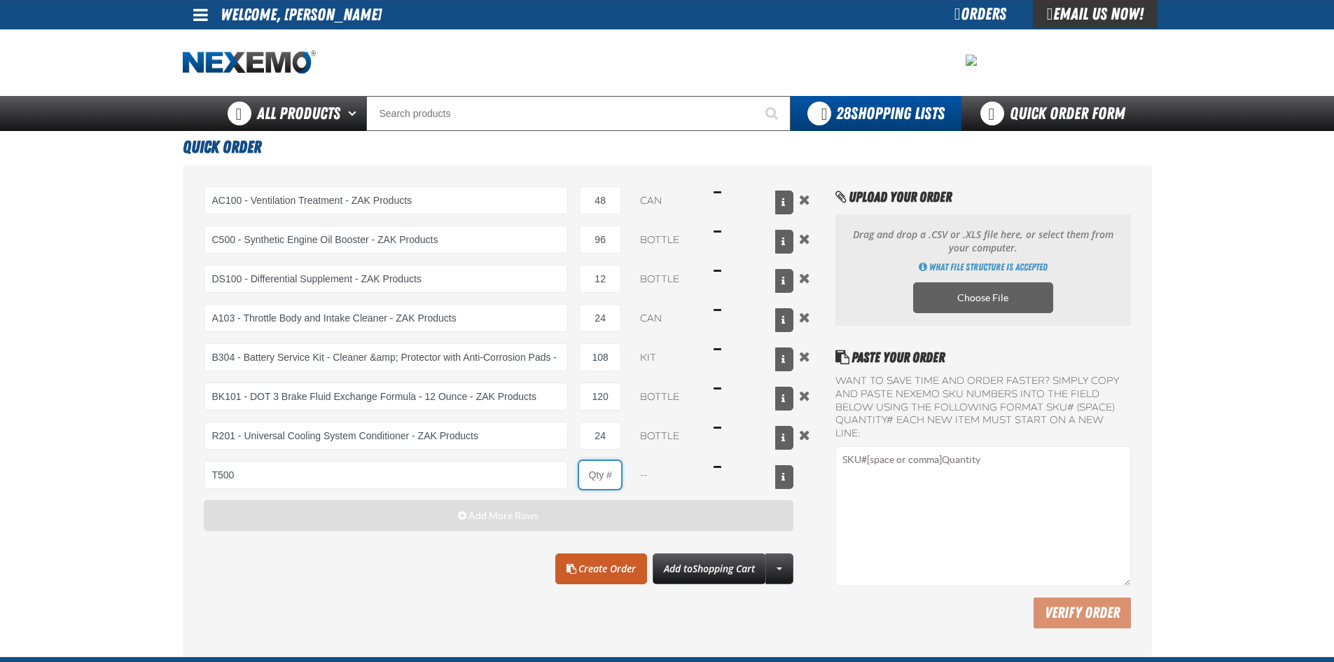
type input "T500 - CVT Booster - ZAK Products"
type input "1"
select select "bottle"
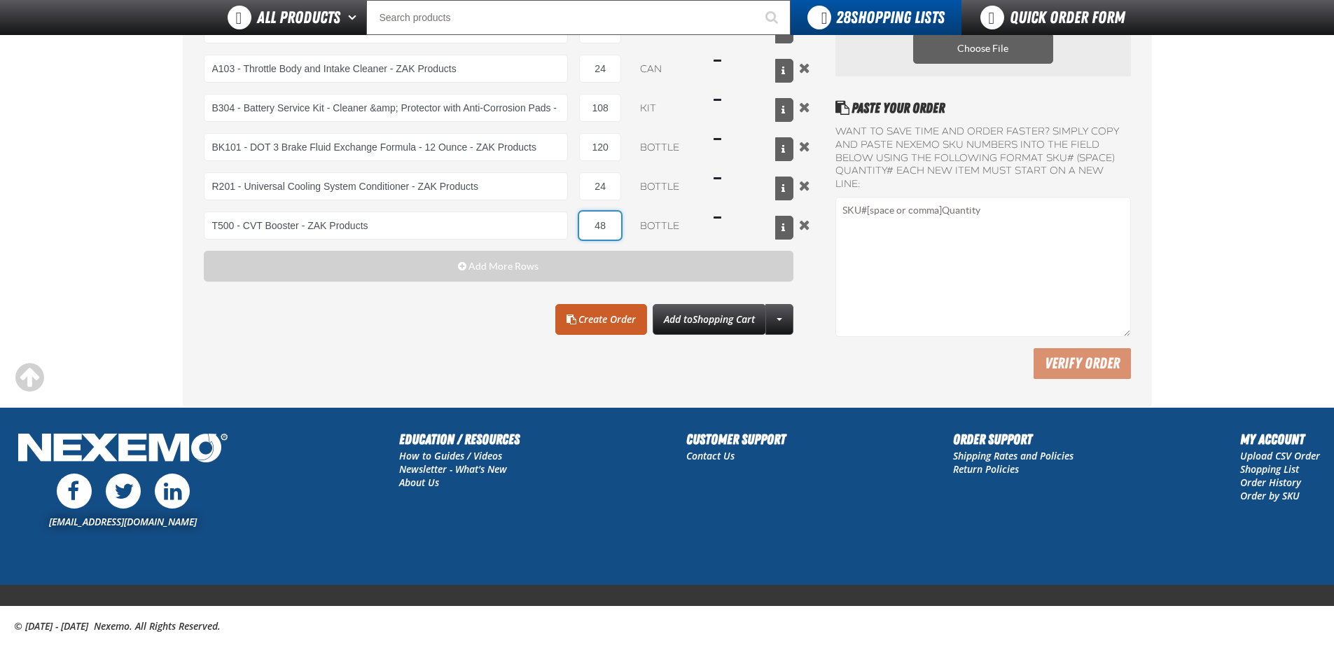
type input "48"
click at [430, 349] on div "AC100 - Ventilation Treatment - ZAK Products AC100 - Ventilation Treatment - ZA…" at bounding box center [499, 158] width 590 height 442
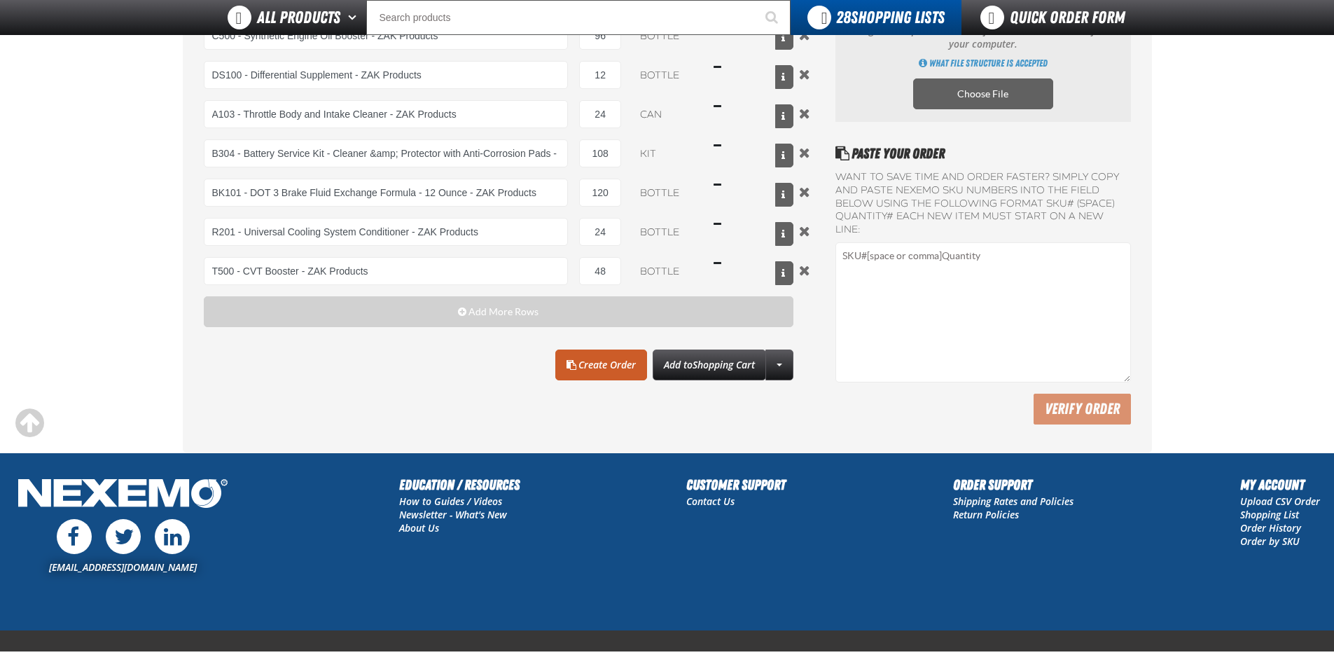
scroll to position [210, 0]
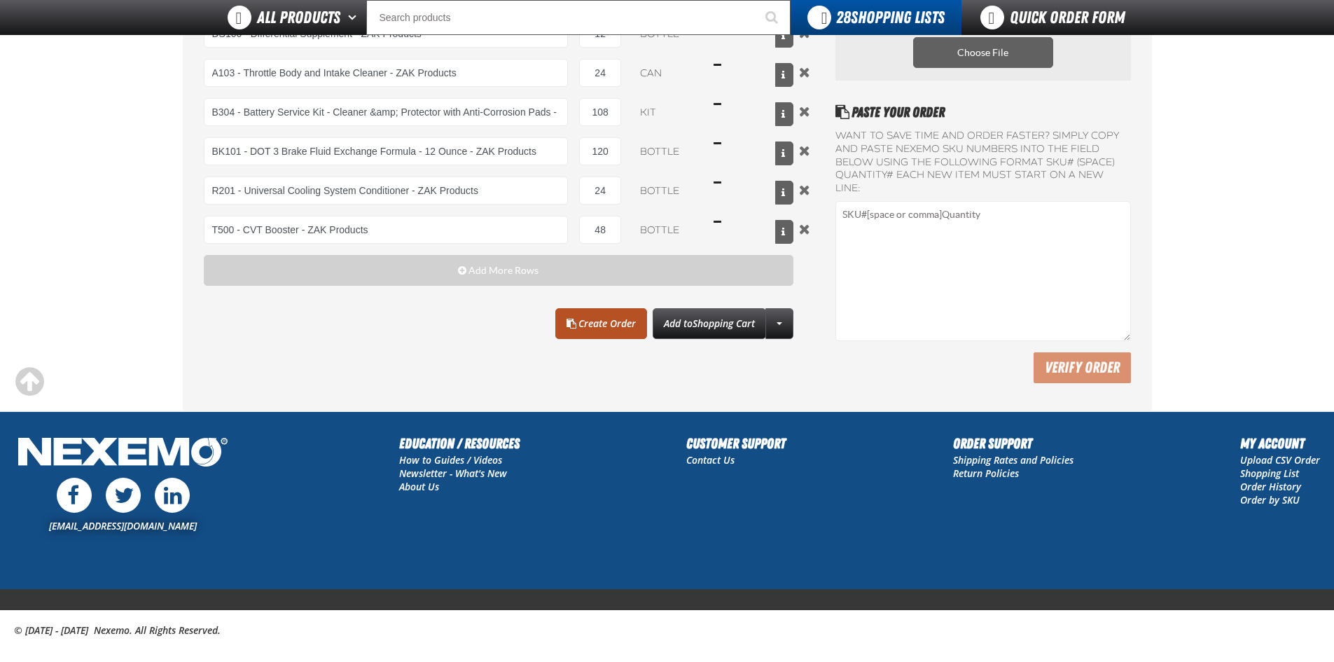
click at [603, 331] on link "Create Order" at bounding box center [601, 323] width 92 height 31
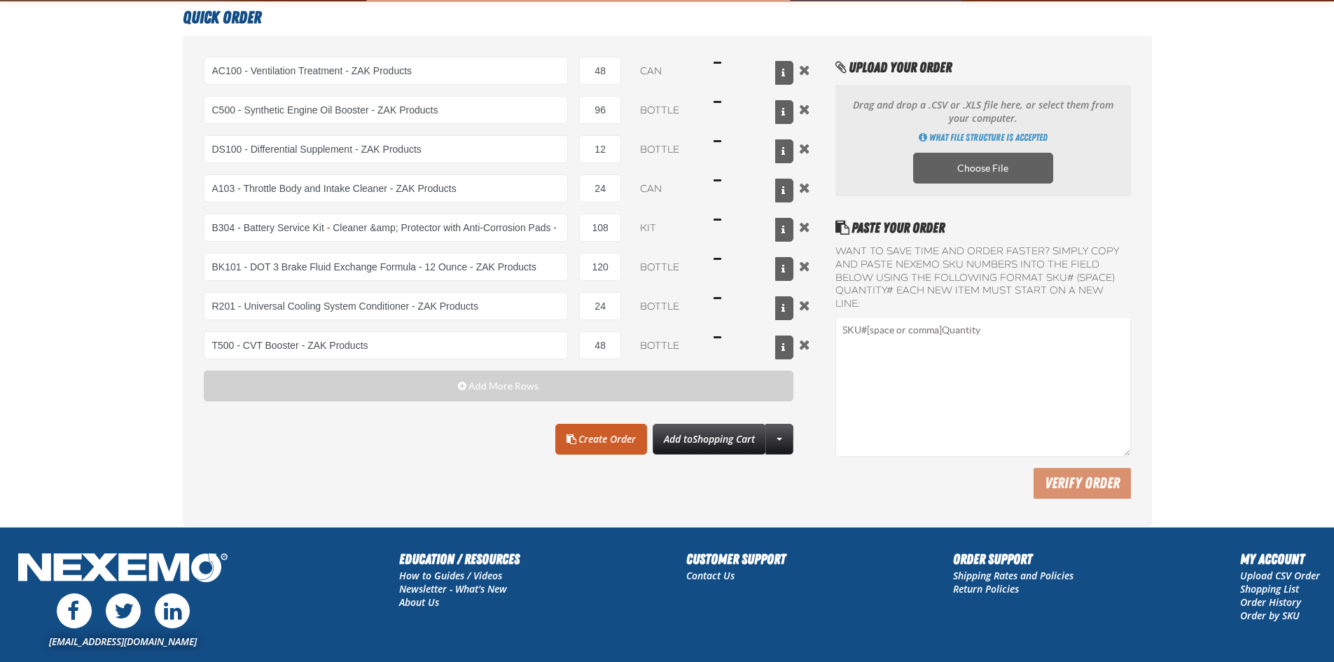
scroll to position [0, 0]
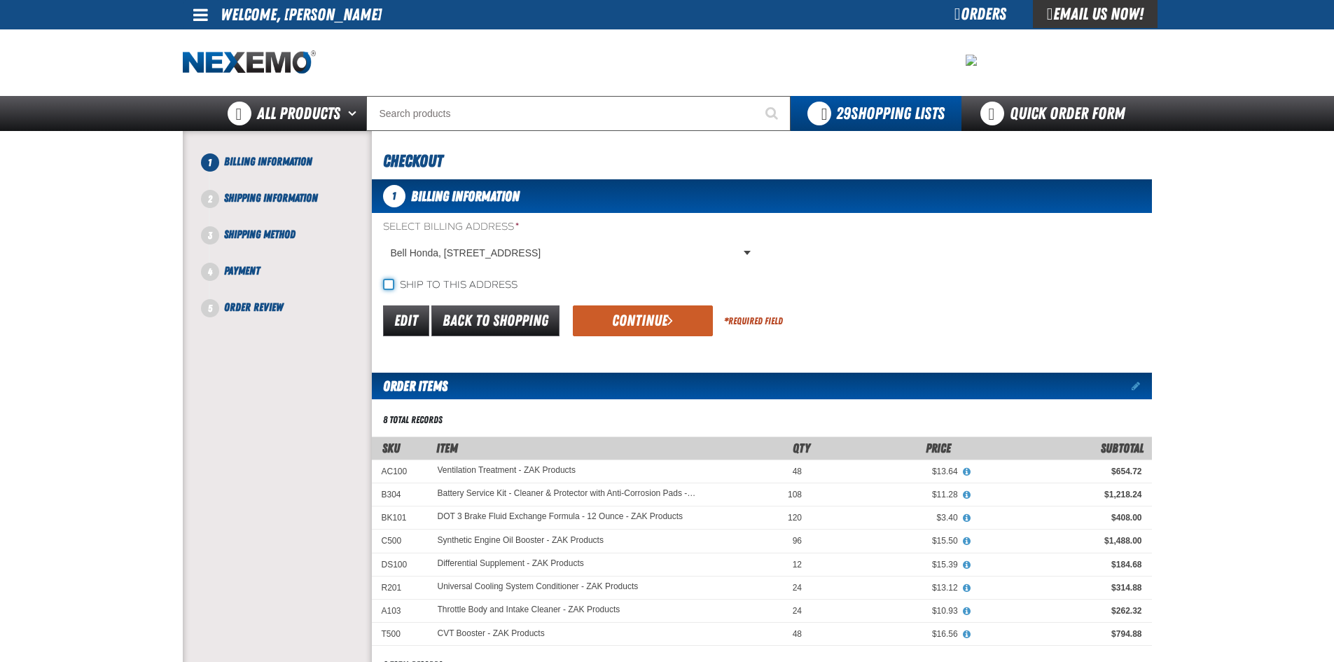
click at [389, 284] on input "Ship to this address" at bounding box center [388, 284] width 11 height 11
checkbox input "true"
click at [682, 318] on button "Continue" at bounding box center [643, 320] width 140 height 31
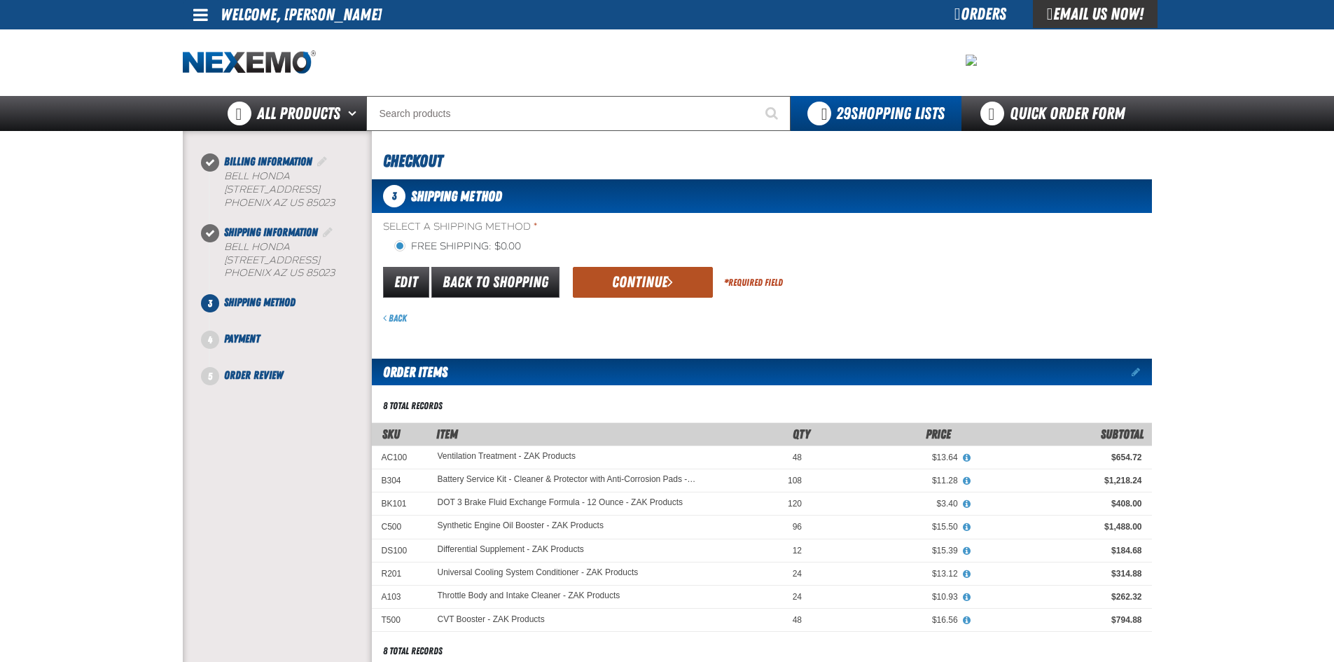
click at [644, 280] on button "Continue" at bounding box center [643, 282] width 140 height 31
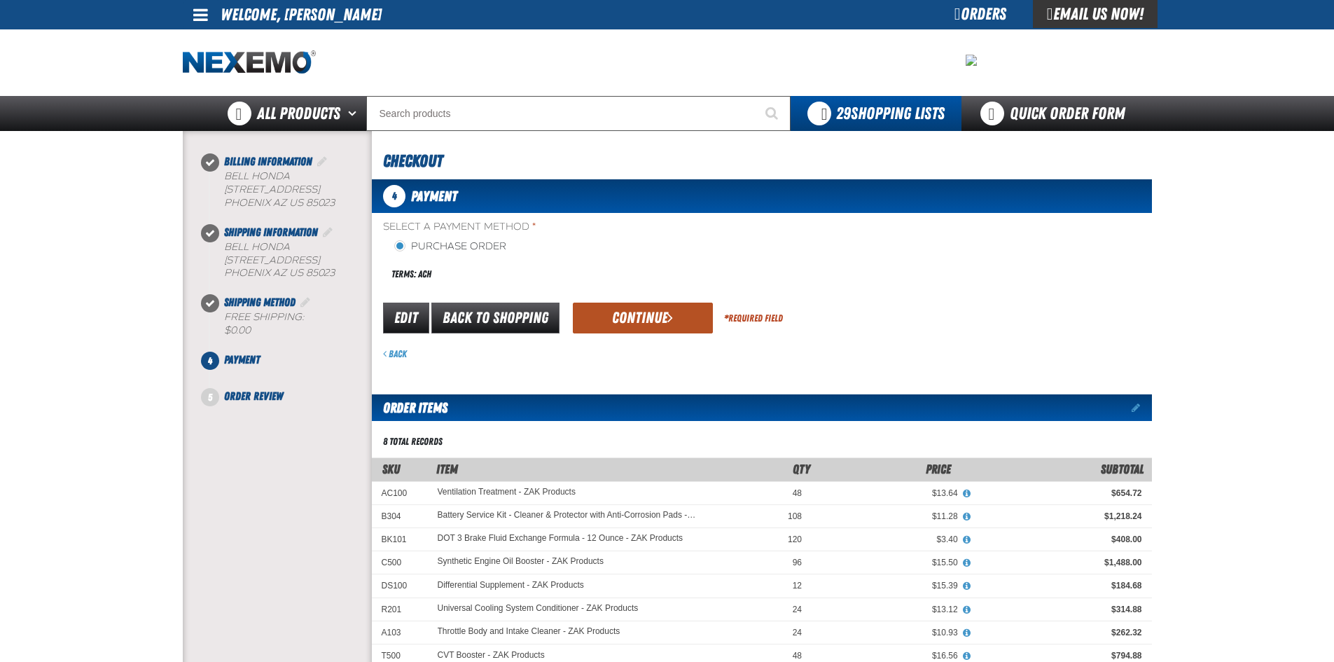
click at [648, 322] on button "Continue" at bounding box center [643, 318] width 140 height 31
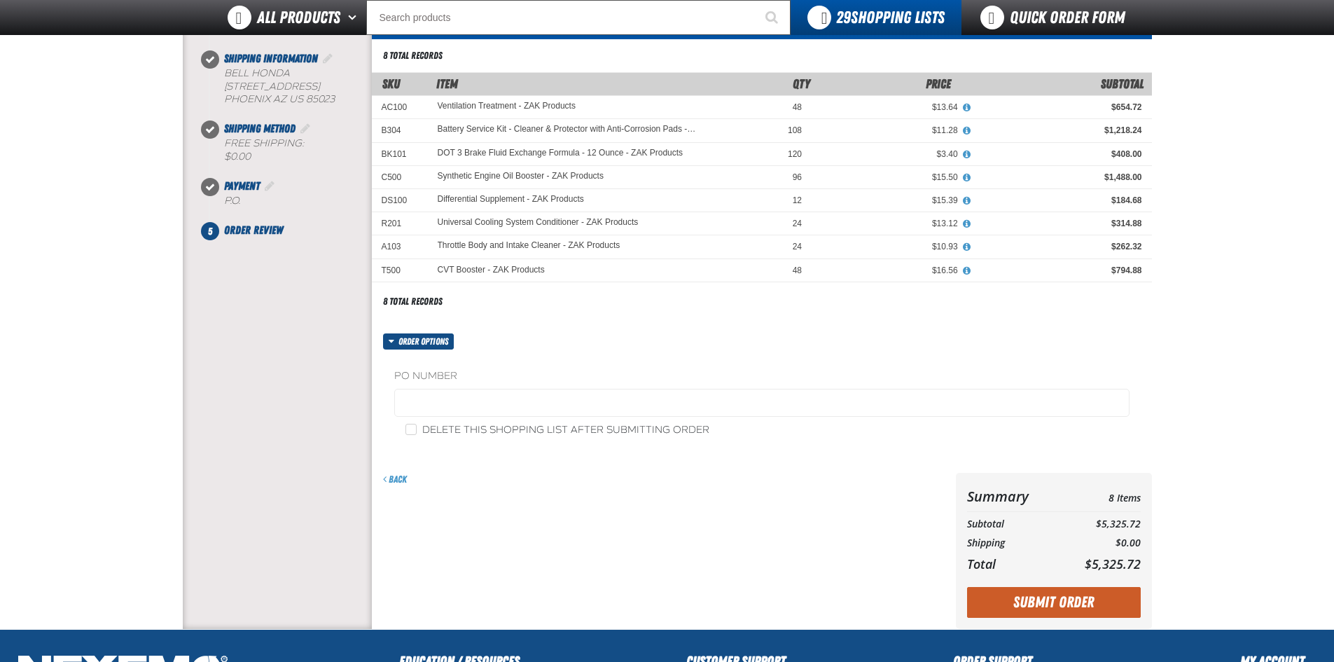
scroll to position [140, 0]
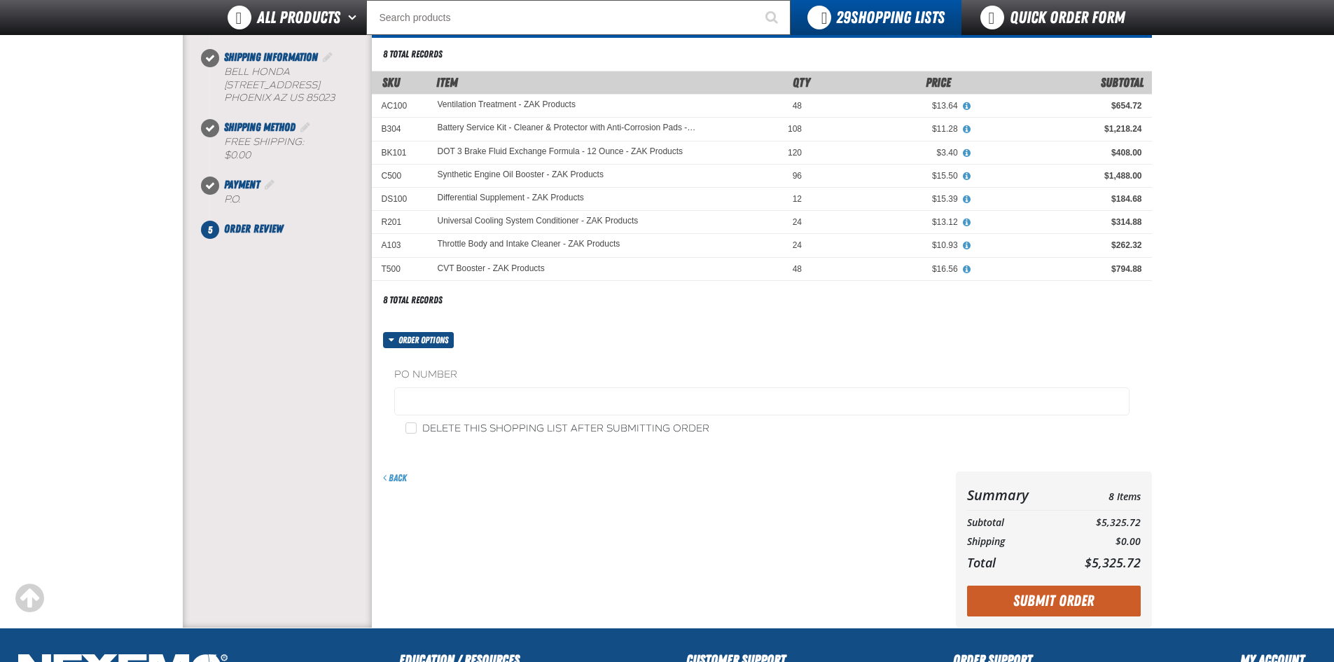
click at [421, 370] on label "PO Number" at bounding box center [761, 374] width 735 height 13
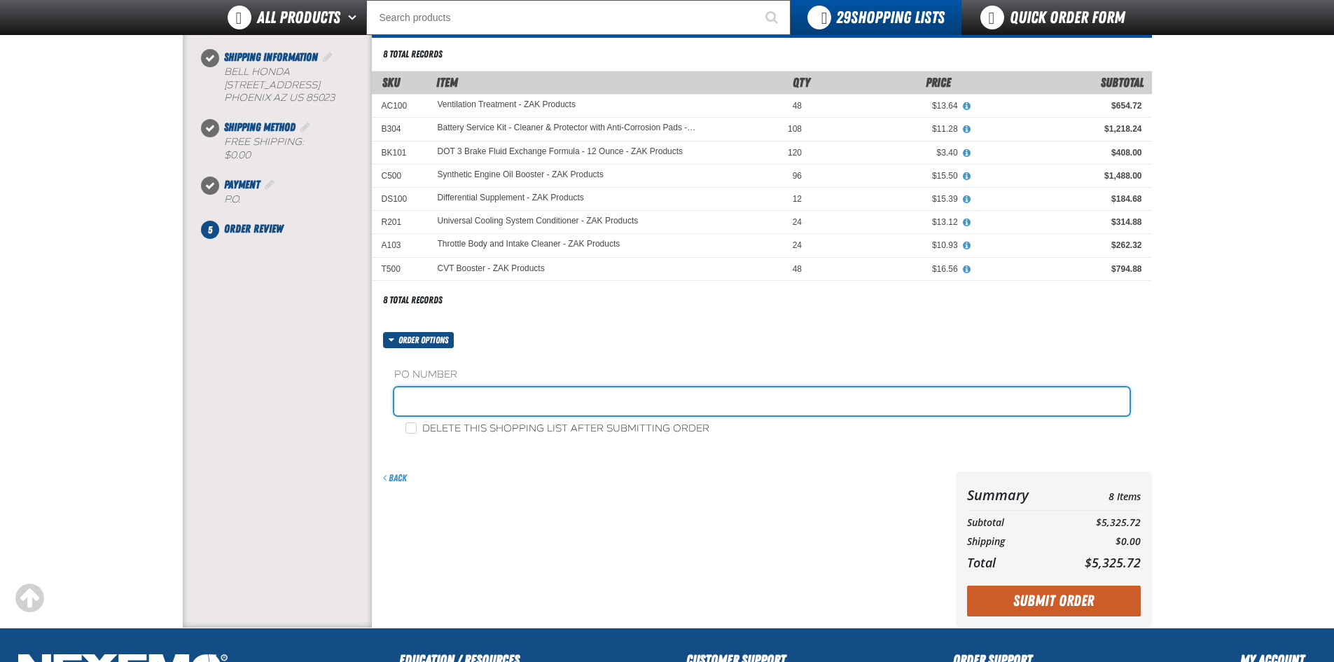
click at [441, 389] on input "text" at bounding box center [761, 401] width 735 height 28
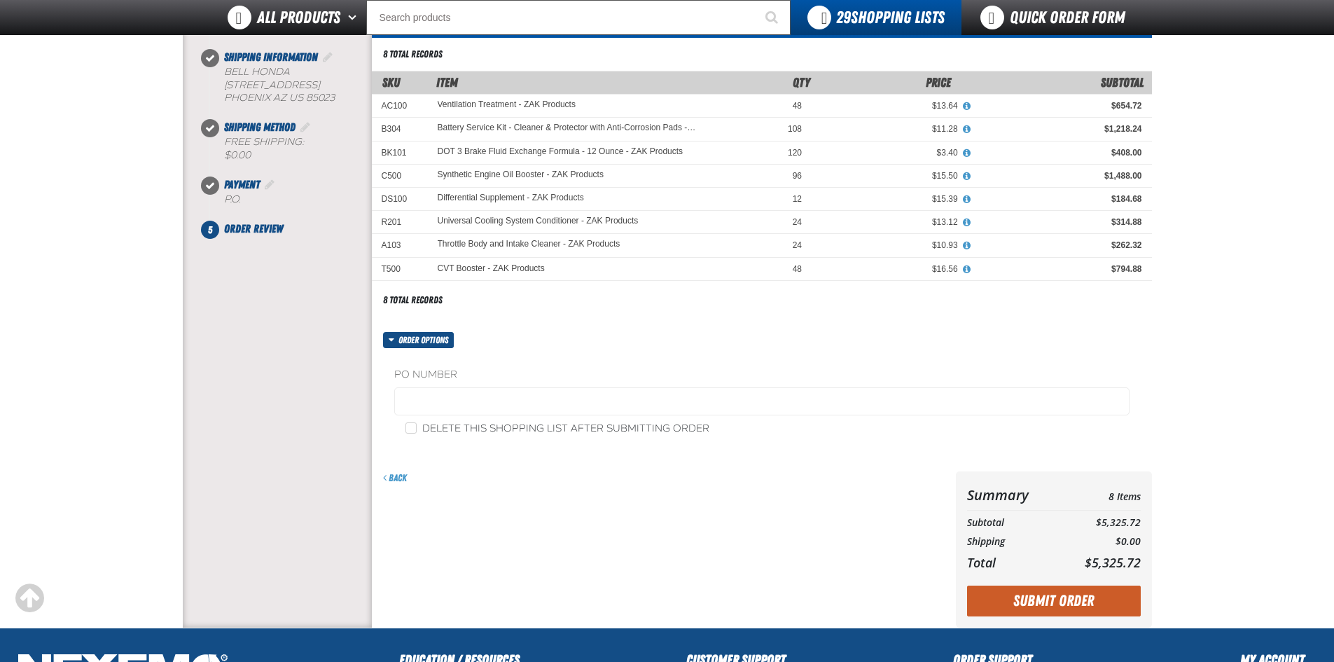
click at [325, 497] on div "Billing Information Bell Honda PHOENIX" at bounding box center [277, 269] width 189 height 616
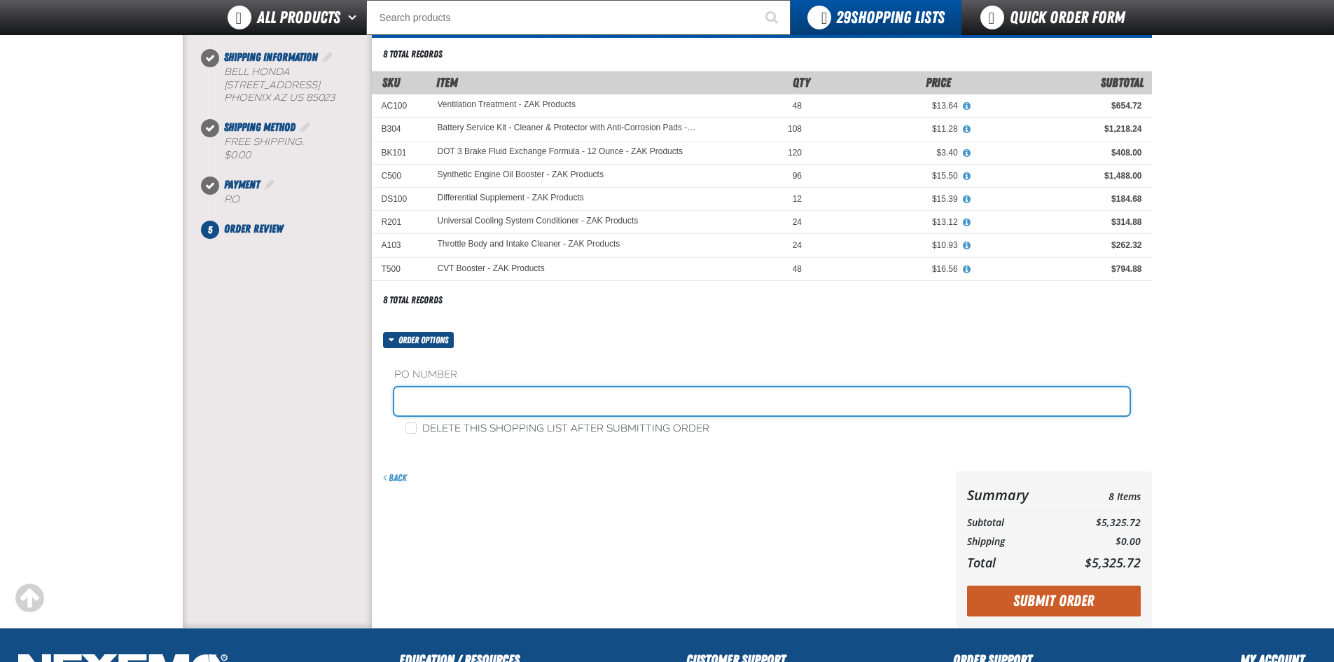
click at [475, 394] on input "text" at bounding box center [761, 401] width 735 height 28
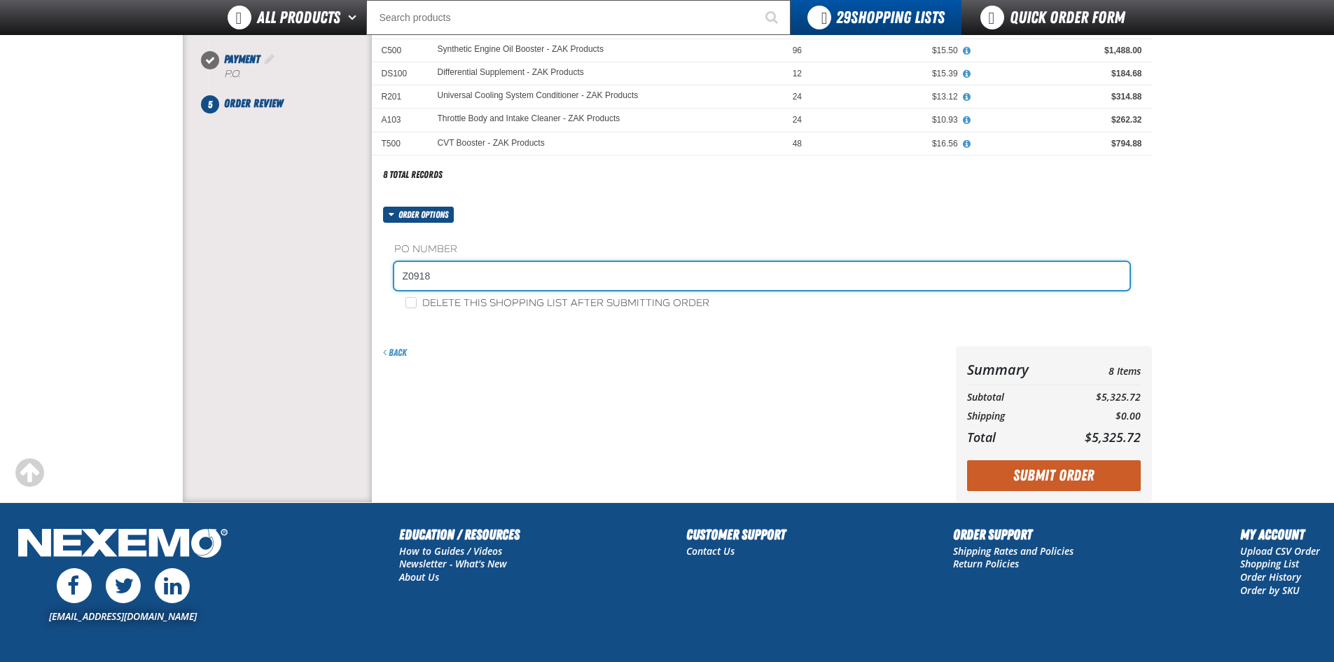
scroll to position [280, 0]
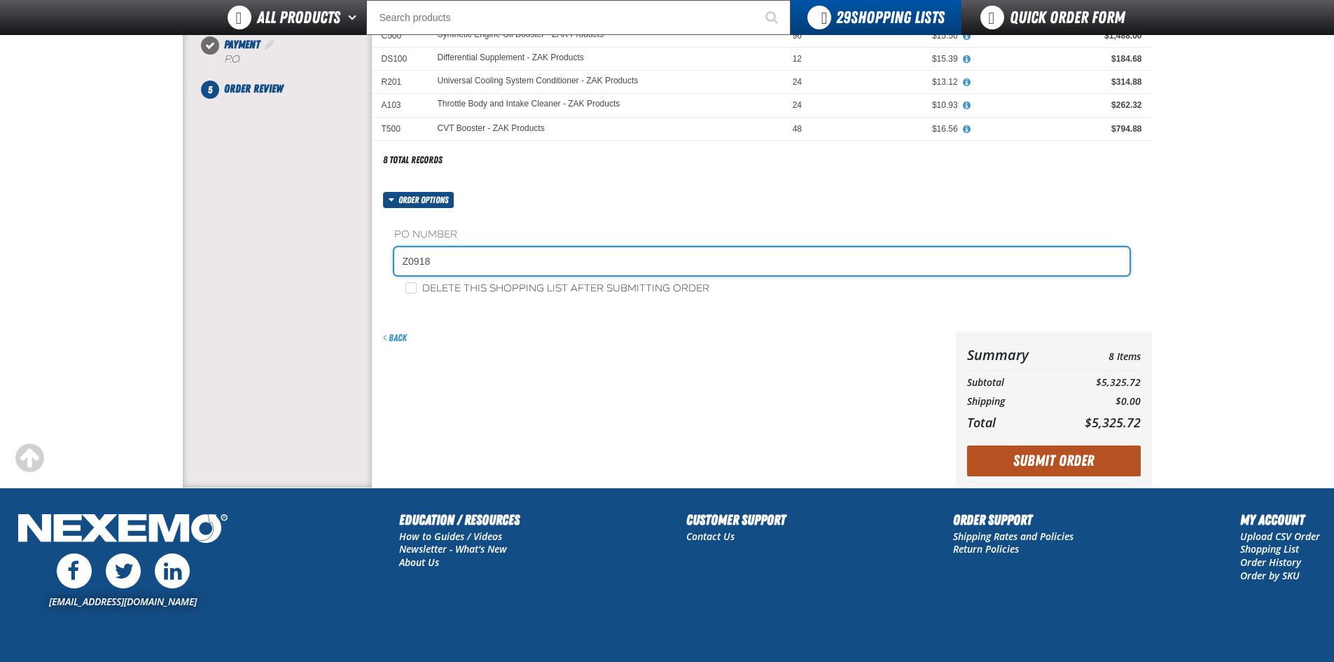
type input "Z0918"
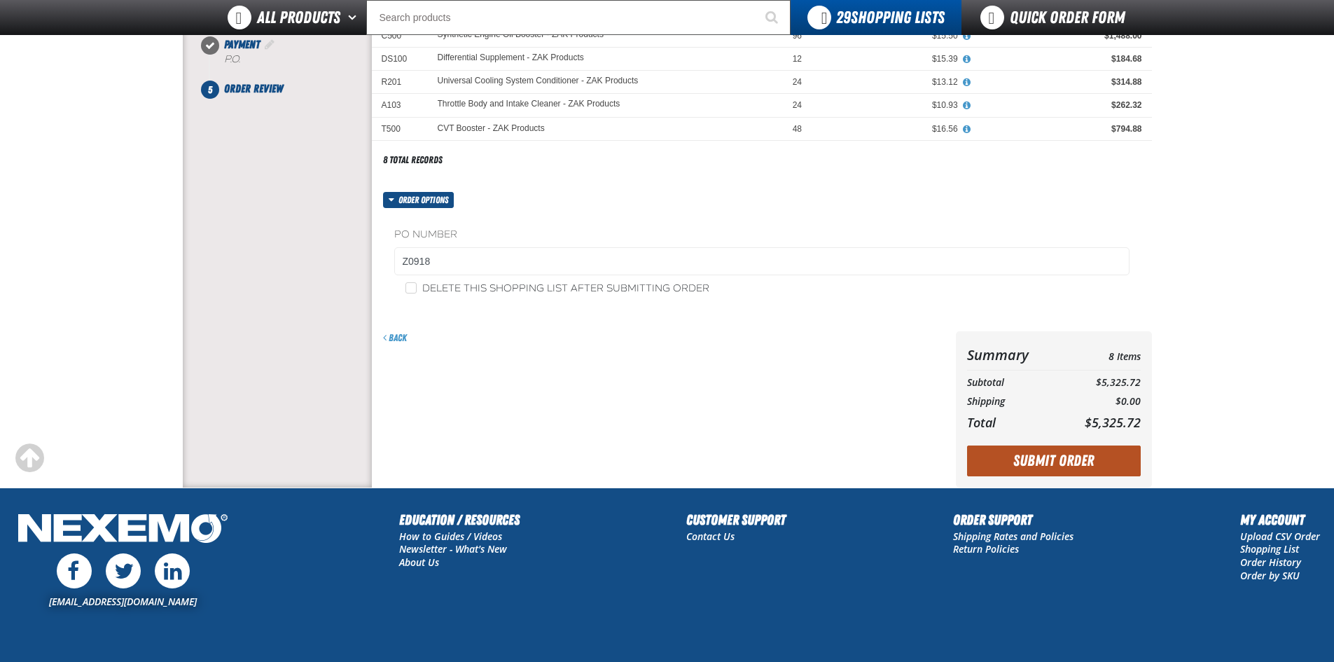
click at [1027, 466] on button "Submit Order" at bounding box center [1054, 460] width 174 height 31
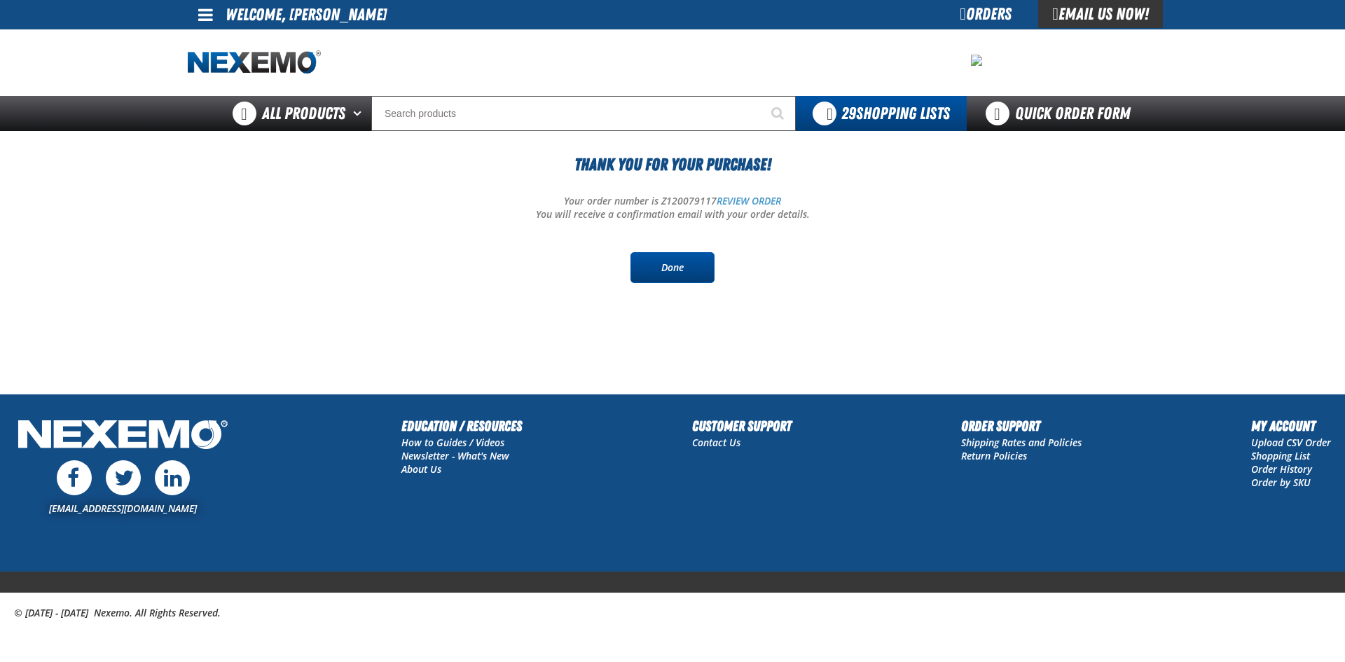
click at [670, 276] on link "Done" at bounding box center [672, 267] width 84 height 31
